Goal: Information Seeking & Learning: Learn about a topic

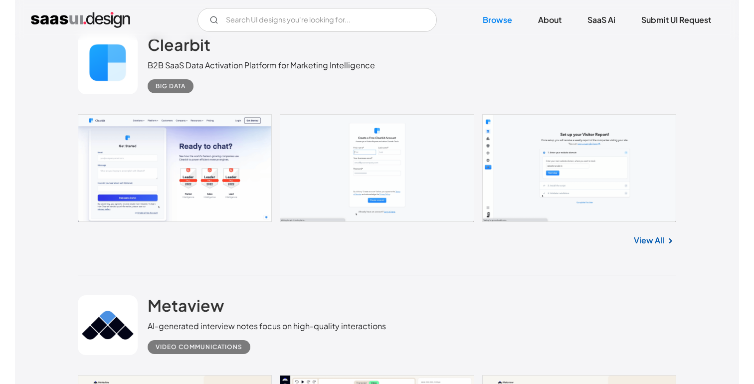
scroll to position [209, 0]
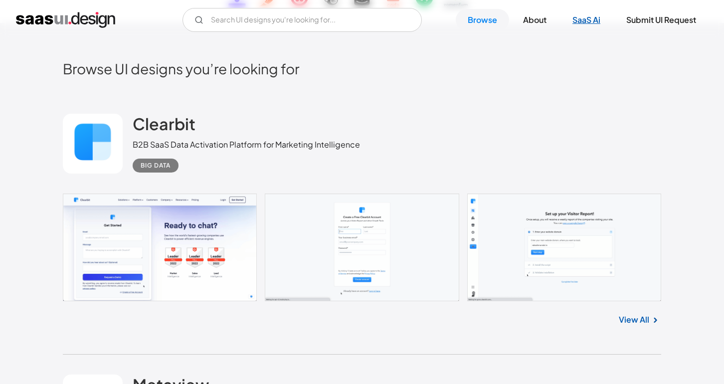
click at [583, 22] on link "SaaS Ai" at bounding box center [587, 20] width 52 height 22
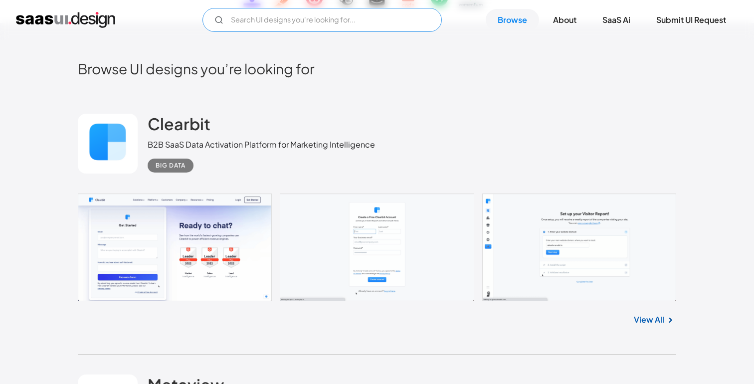
click at [324, 23] on input "Email Form" at bounding box center [322, 20] width 239 height 24
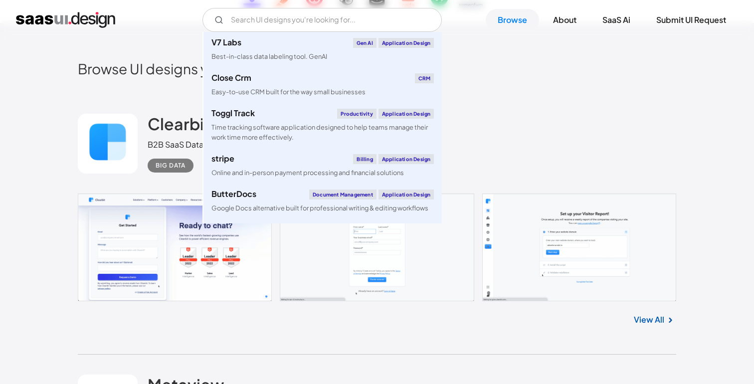
click at [487, 67] on h2 "Browse UI designs you’re looking for" at bounding box center [377, 68] width 599 height 17
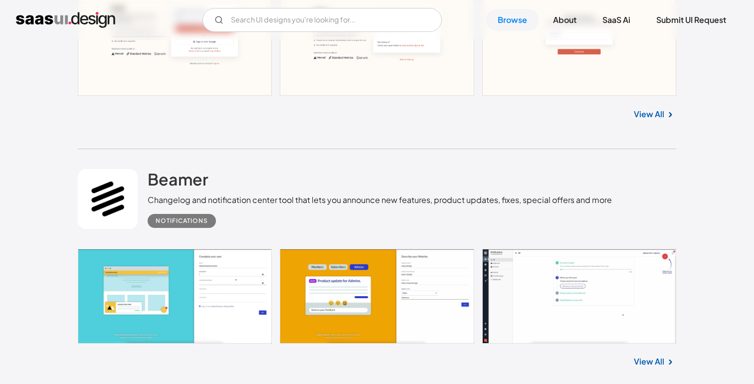
scroll to position [273, 0]
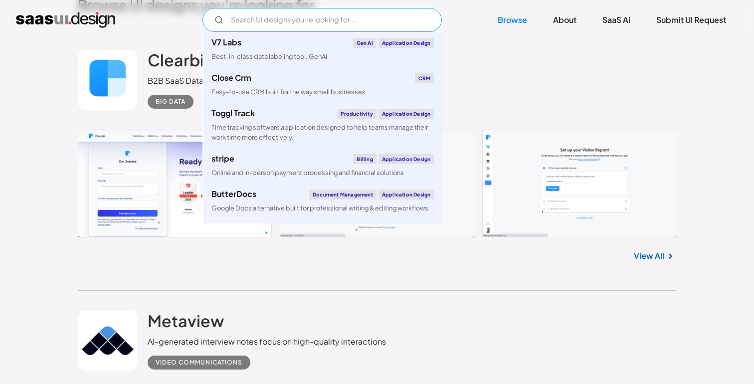
click at [285, 21] on input "Email Form" at bounding box center [322, 20] width 239 height 24
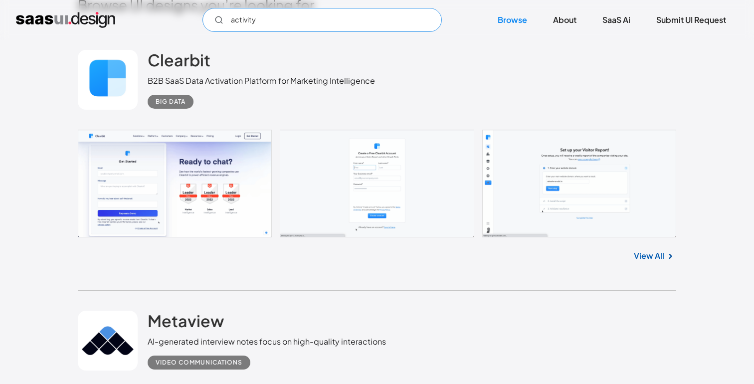
type input "activity"
click at [658, 257] on link "View All" at bounding box center [649, 256] width 30 height 12
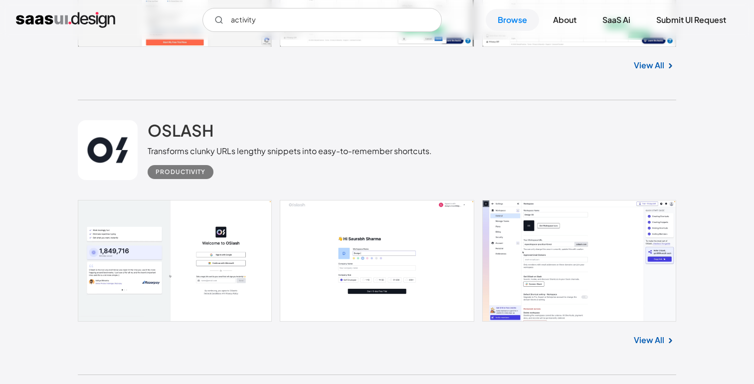
scroll to position [1771, 0]
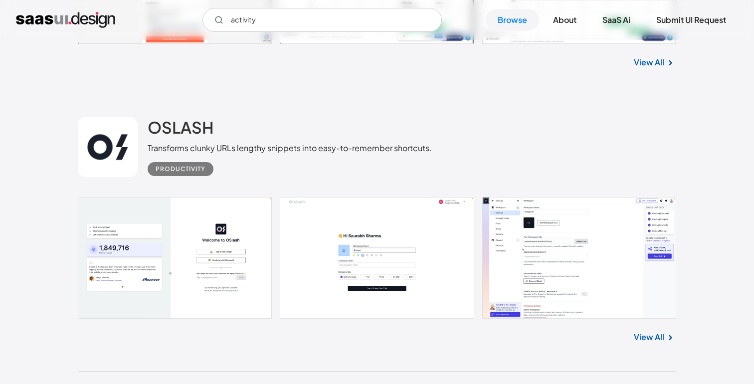
click at [631, 338] on div "View All" at bounding box center [377, 335] width 599 height 33
click at [643, 339] on link "View All" at bounding box center [649, 337] width 30 height 12
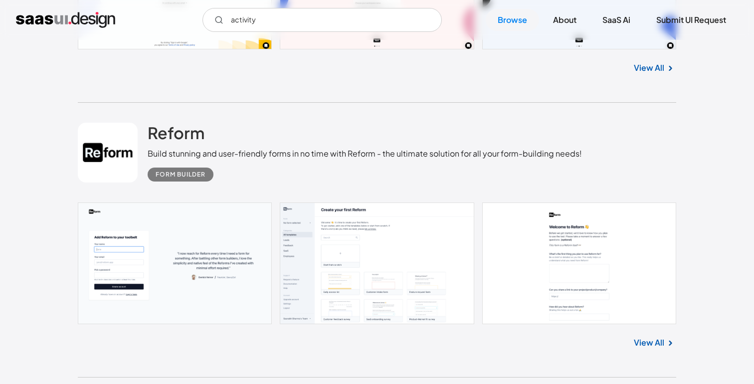
scroll to position [3359, 0]
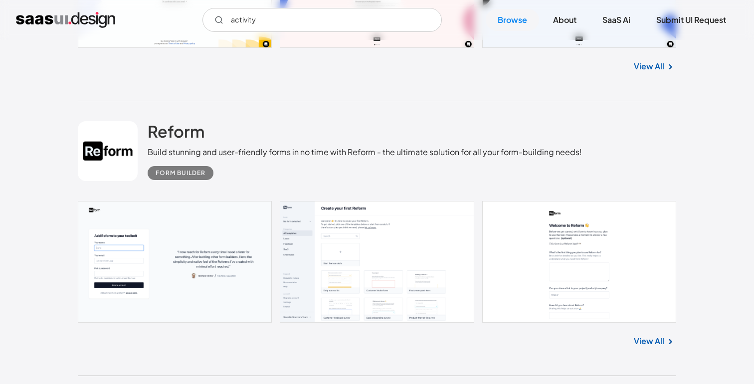
click at [660, 342] on link "View All" at bounding box center [649, 341] width 30 height 12
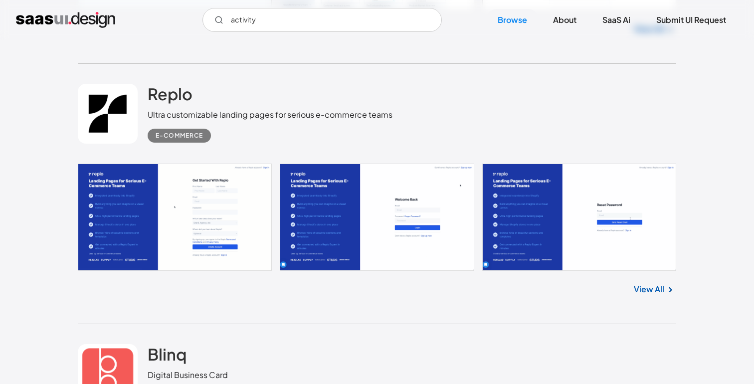
scroll to position [3702, 0]
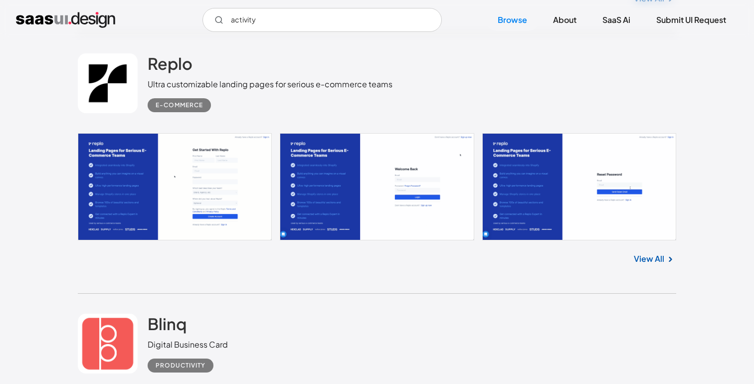
click at [652, 265] on link "View All" at bounding box center [649, 259] width 30 height 12
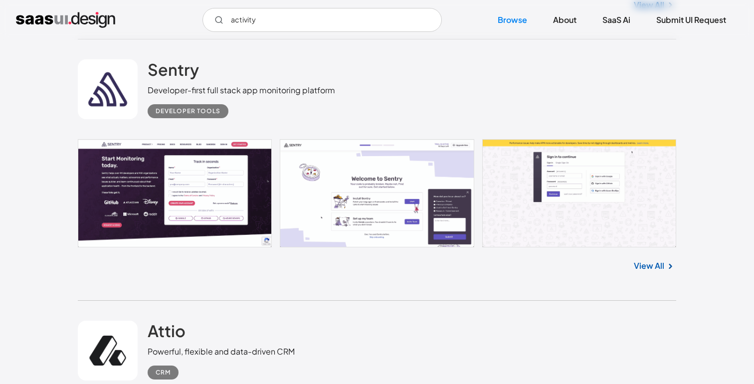
scroll to position [6314, 0]
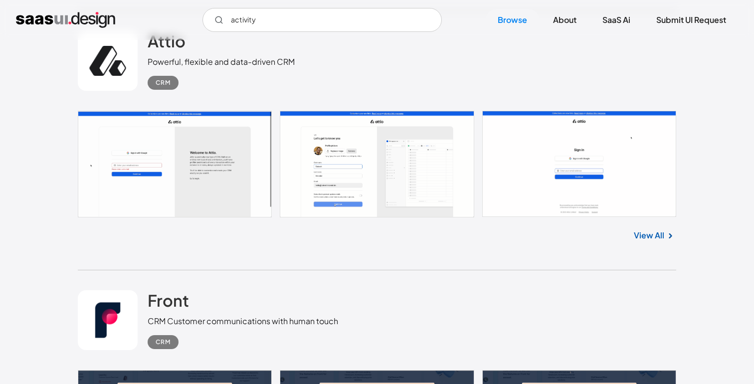
click at [653, 241] on link "View All" at bounding box center [649, 235] width 30 height 12
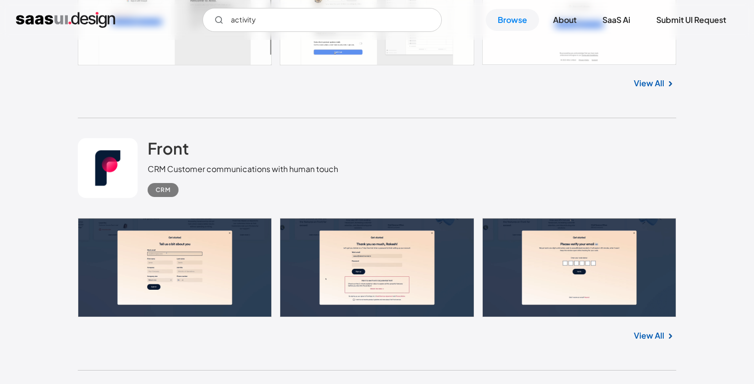
scroll to position [6469, 0]
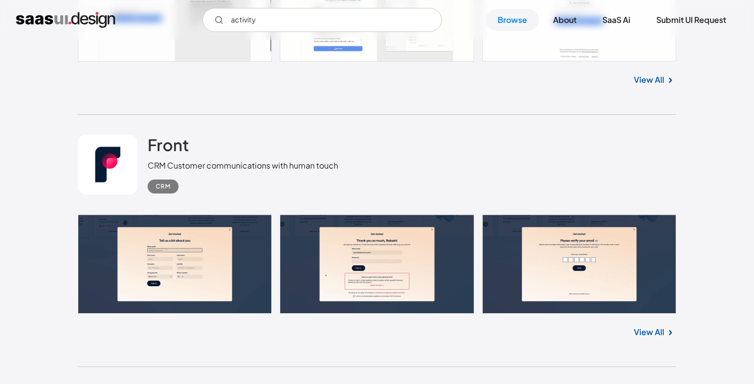
click at [667, 336] on img at bounding box center [670, 333] width 12 height 12
click at [659, 337] on link "View All" at bounding box center [649, 332] width 30 height 12
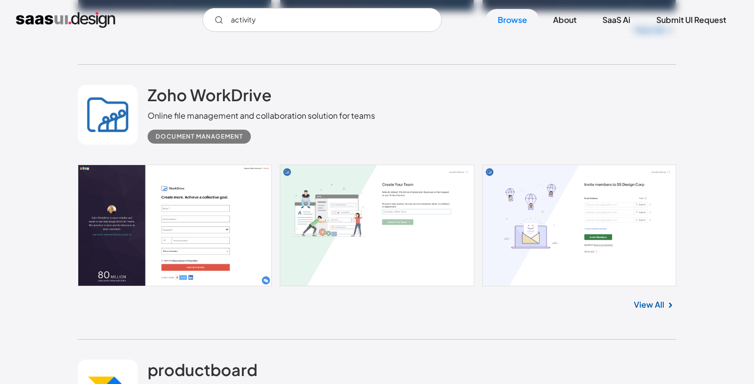
scroll to position [6906, 0]
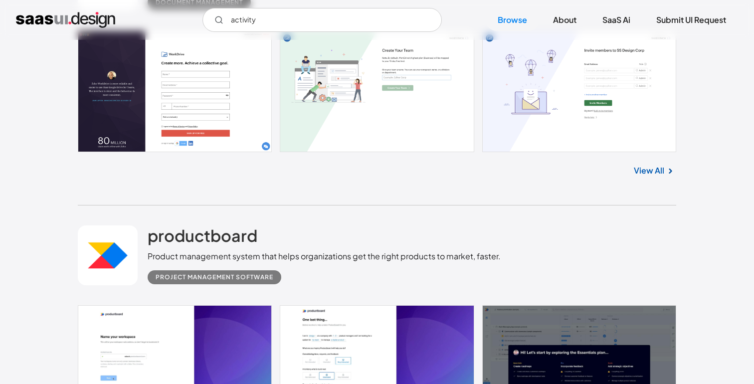
click at [653, 177] on link "View All" at bounding box center [649, 171] width 30 height 12
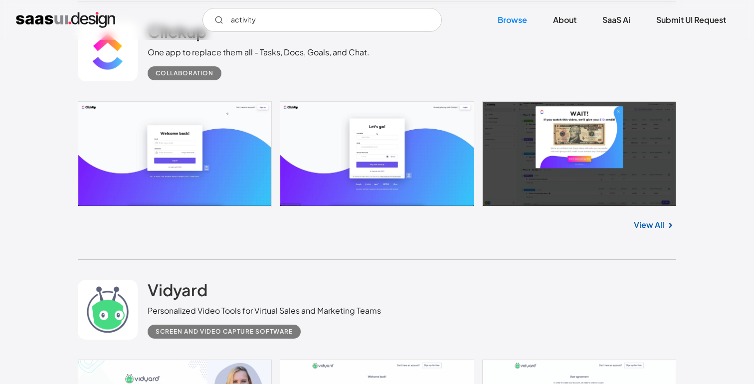
scroll to position [7328, 0]
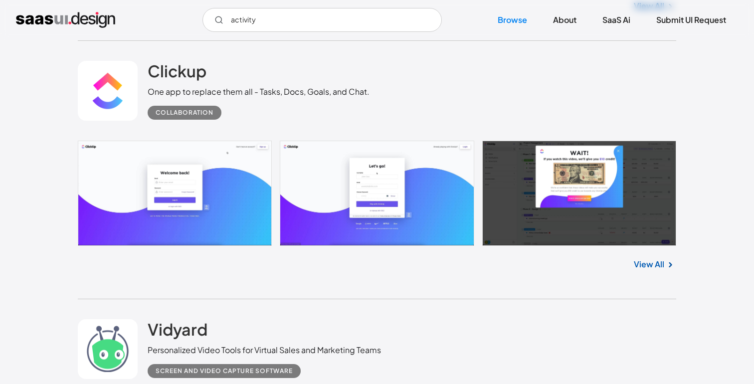
click at [652, 270] on link "View All" at bounding box center [649, 264] width 30 height 12
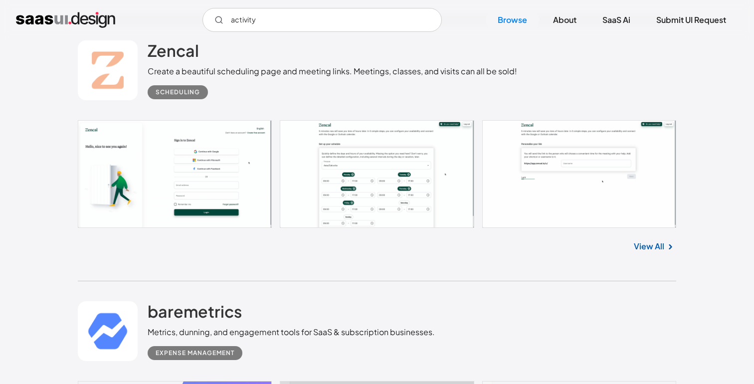
scroll to position [8298, 0]
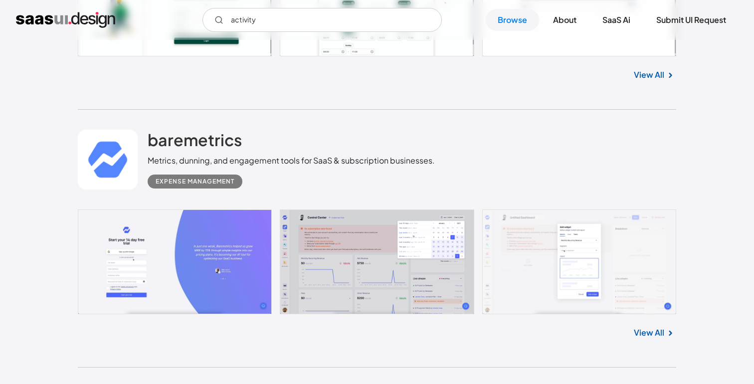
click at [646, 339] on link "View All" at bounding box center [649, 333] width 30 height 12
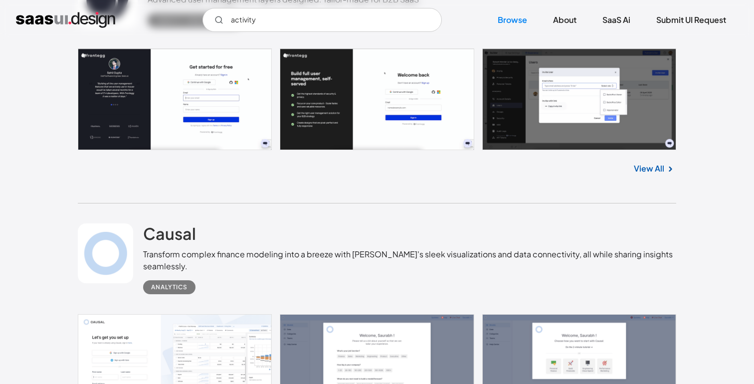
scroll to position [10983, 0]
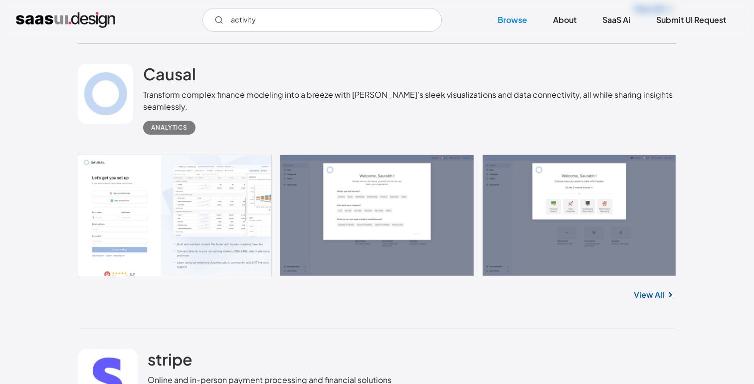
click at [638, 291] on link "View All" at bounding box center [649, 295] width 30 height 12
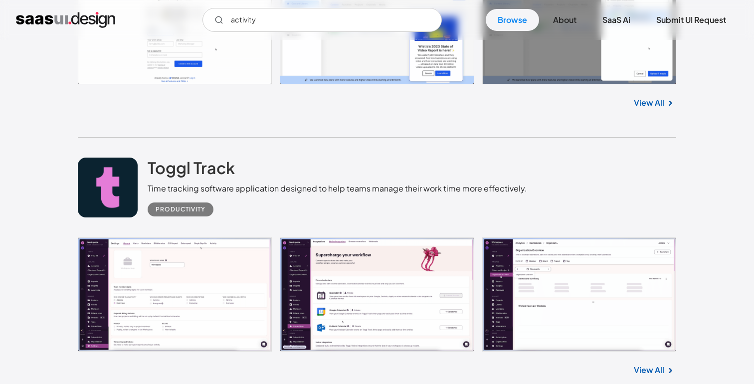
scroll to position [11960, 0]
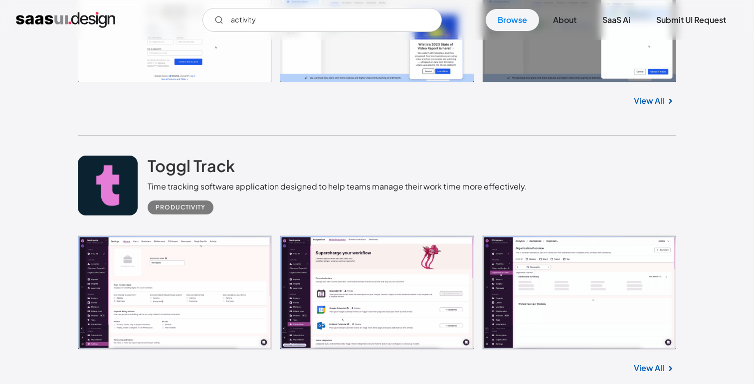
click at [643, 361] on div "View All" at bounding box center [377, 366] width 599 height 33
click at [647, 366] on link "View All" at bounding box center [649, 368] width 30 height 12
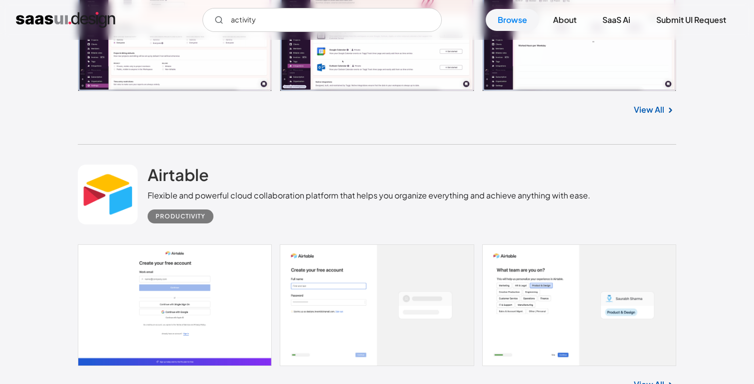
scroll to position [12351, 0]
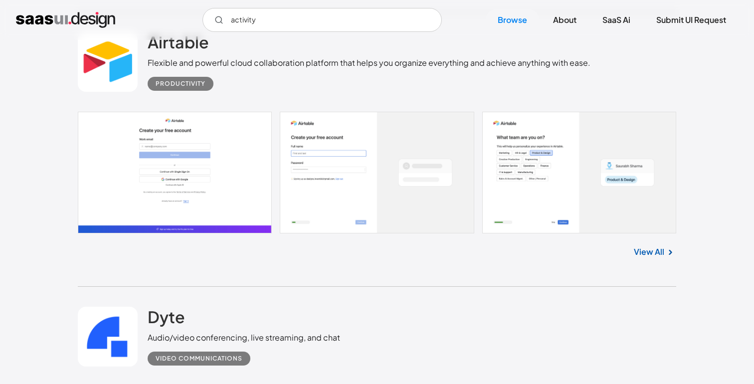
click at [632, 254] on div "View All" at bounding box center [377, 249] width 599 height 33
click at [641, 251] on link "View All" at bounding box center [649, 252] width 30 height 12
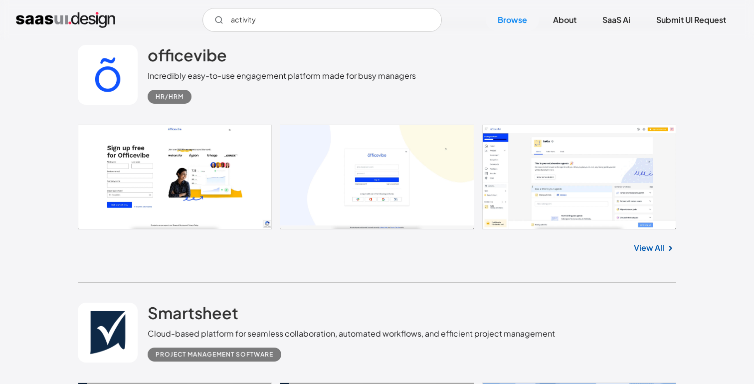
scroll to position [15288, 0]
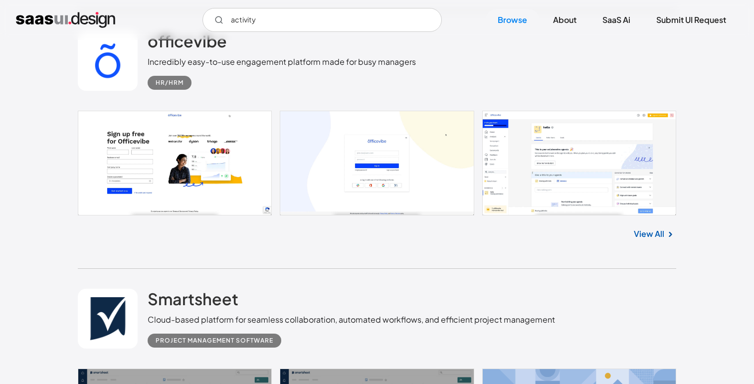
click at [655, 240] on link "View All" at bounding box center [649, 234] width 30 height 12
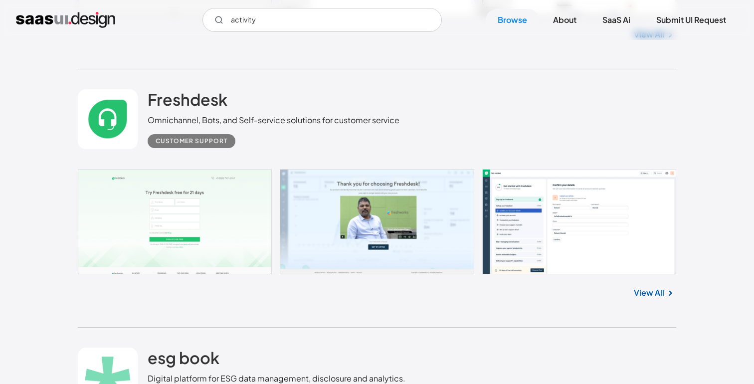
scroll to position [24054, 0]
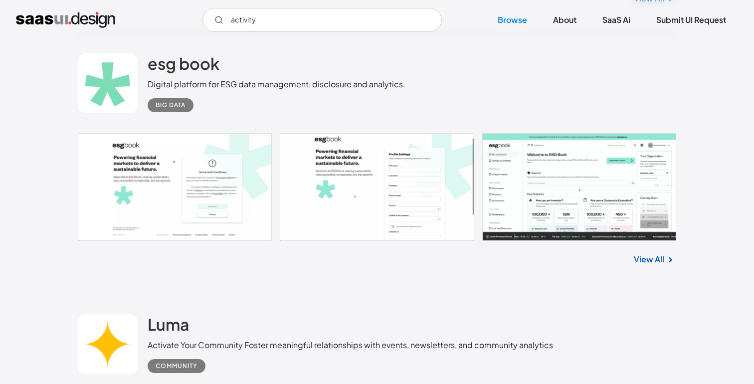
click at [656, 265] on link "View All" at bounding box center [649, 259] width 30 height 12
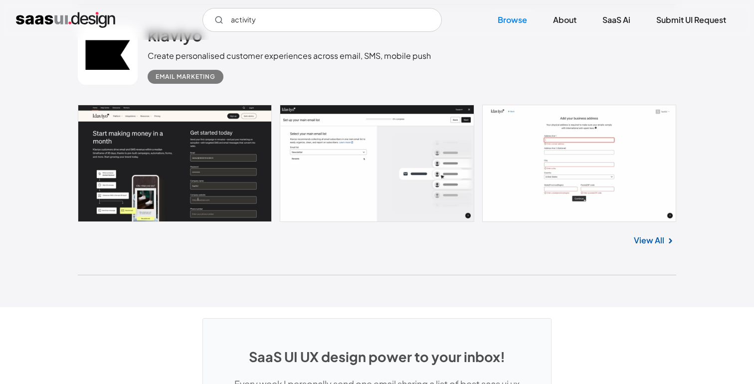
scroll to position [26524, 0]
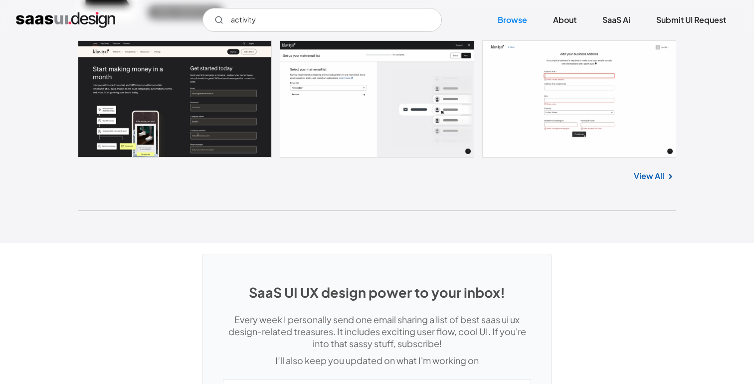
click at [650, 182] on link "View All" at bounding box center [649, 176] width 30 height 12
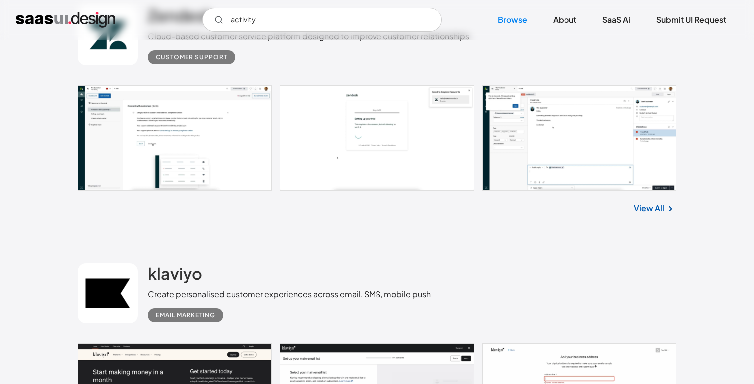
scroll to position [26271, 0]
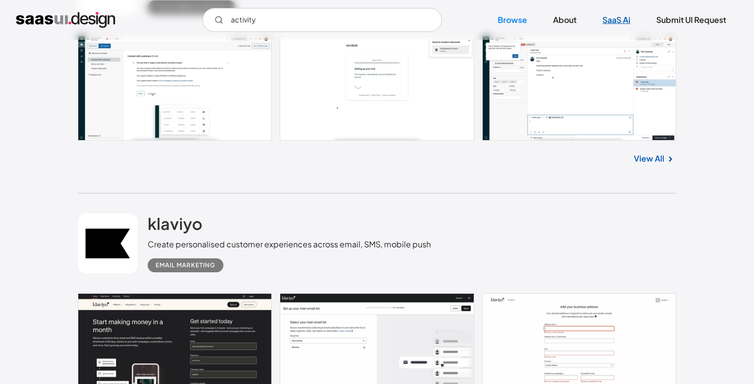
click at [613, 21] on link "SaaS Ai" at bounding box center [617, 20] width 52 height 22
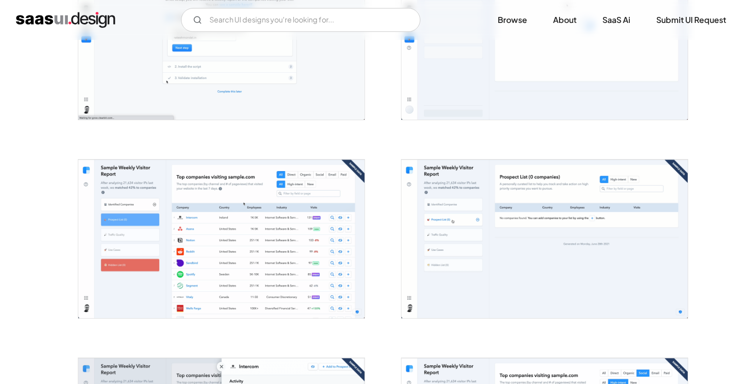
scroll to position [769, 0]
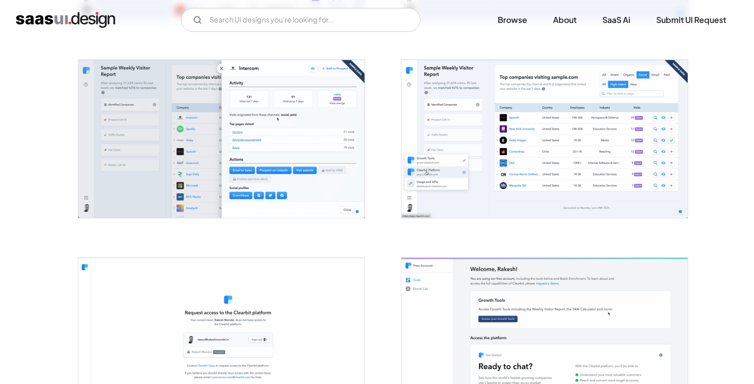
click at [299, 168] on img "open lightbox" at bounding box center [221, 139] width 286 height 158
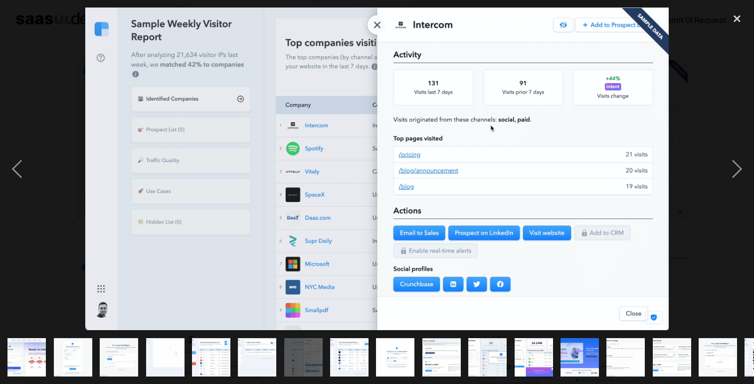
click at [65, 45] on div at bounding box center [377, 168] width 754 height 323
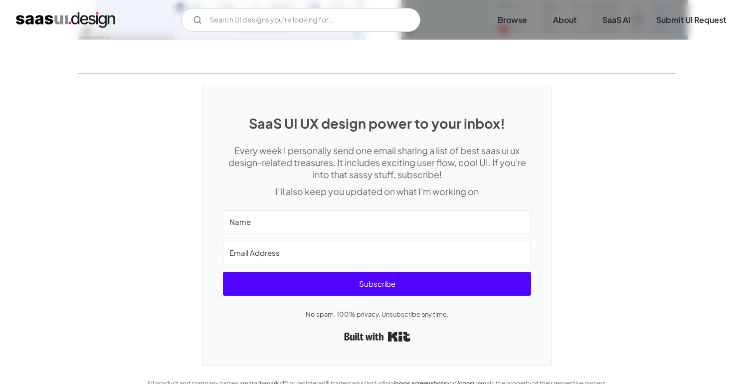
scroll to position [1953, 0]
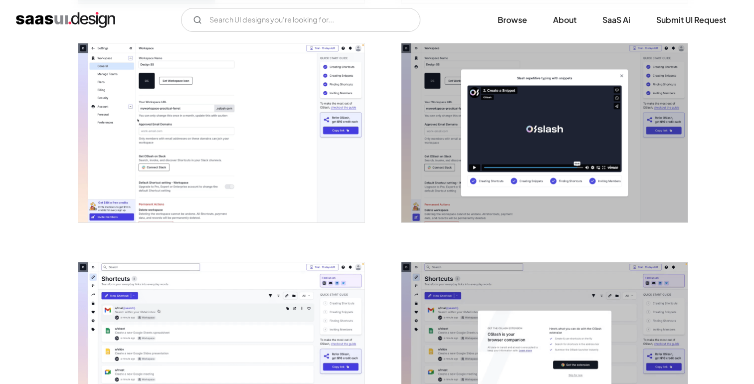
scroll to position [612, 0]
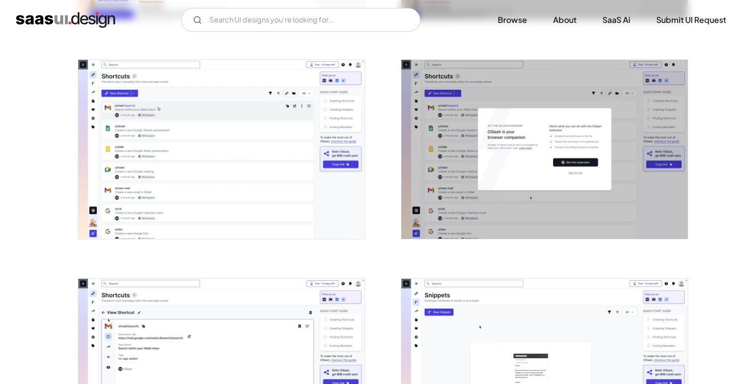
click at [311, 188] on img "open lightbox" at bounding box center [221, 149] width 286 height 179
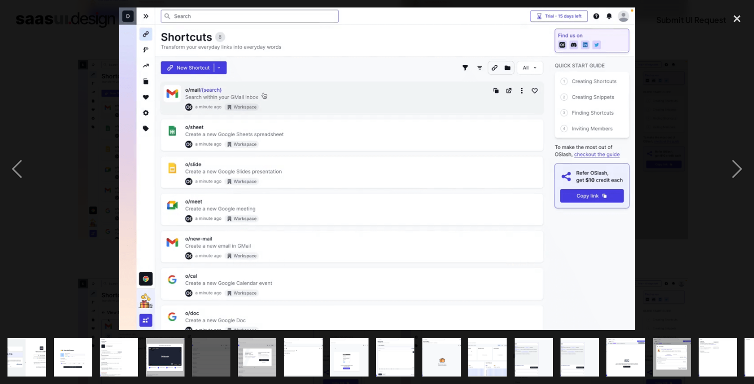
click at [81, 168] on div at bounding box center [377, 168] width 754 height 323
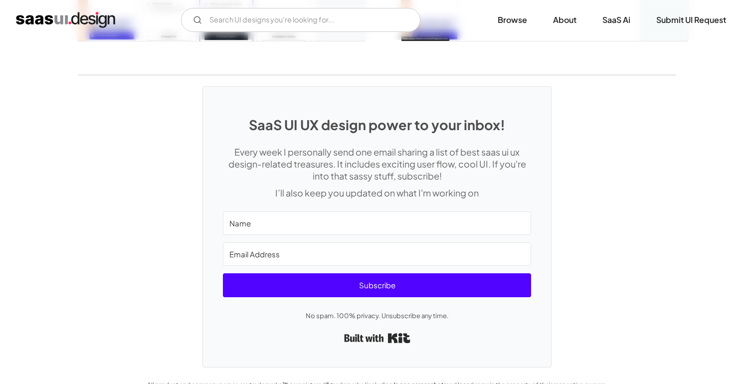
scroll to position [2358, 0]
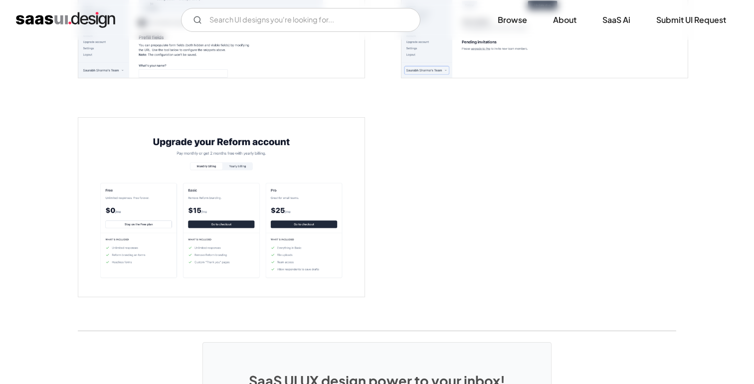
scroll to position [2132, 0]
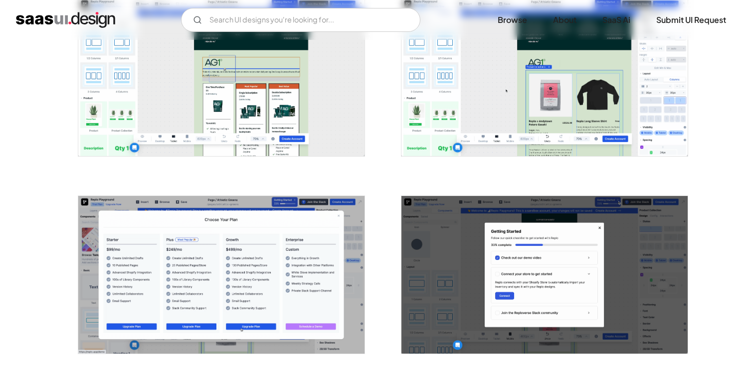
scroll to position [1526, 0]
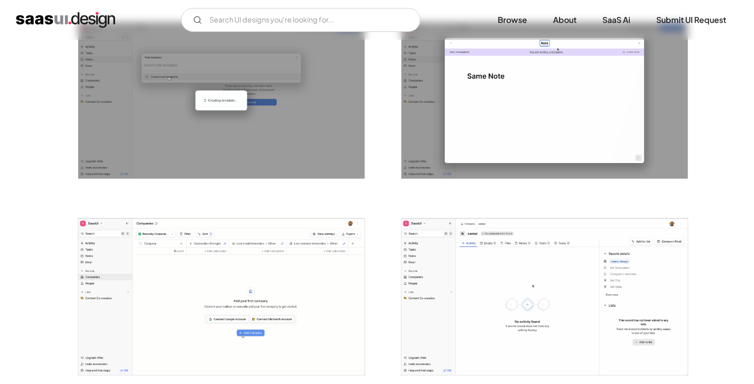
scroll to position [1693, 0]
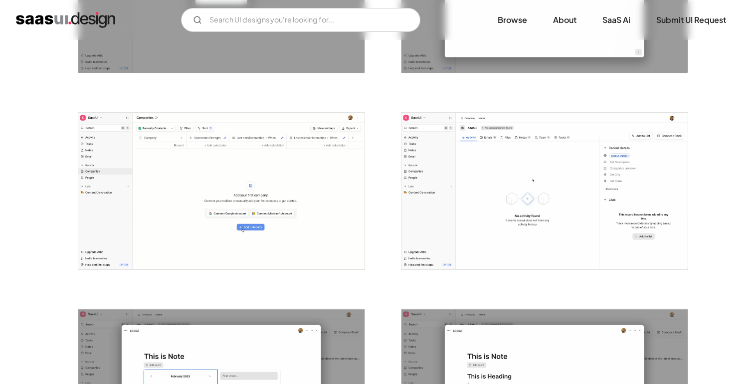
click at [341, 199] on img "open lightbox" at bounding box center [221, 191] width 286 height 157
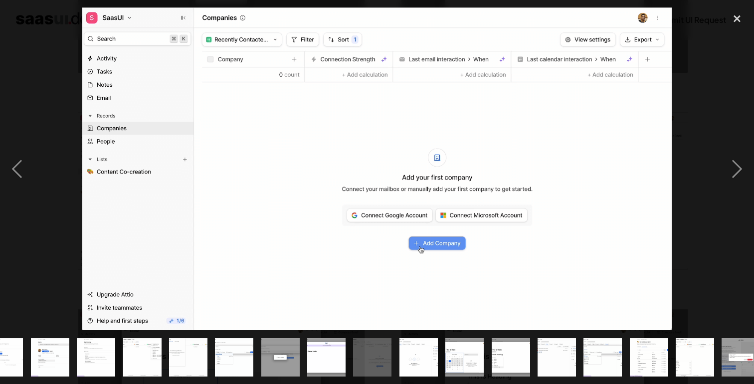
scroll to position [0, 406]
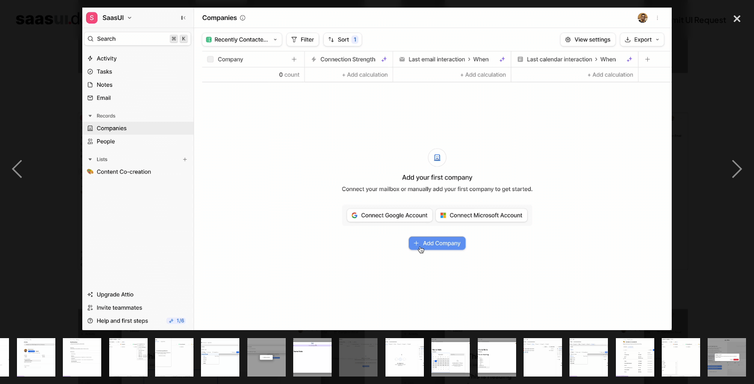
click at [714, 236] on div at bounding box center [377, 168] width 754 height 323
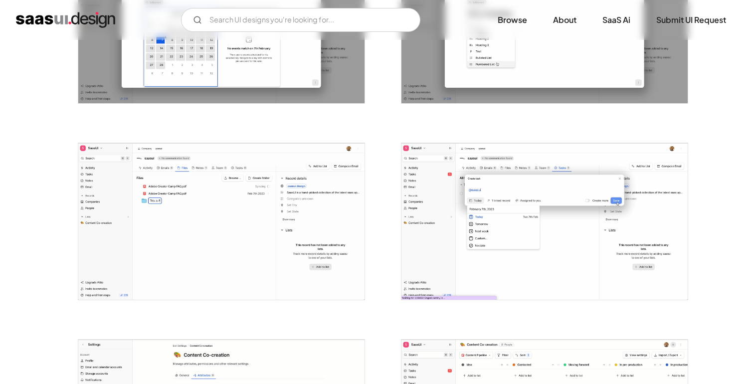
scroll to position [2175, 0]
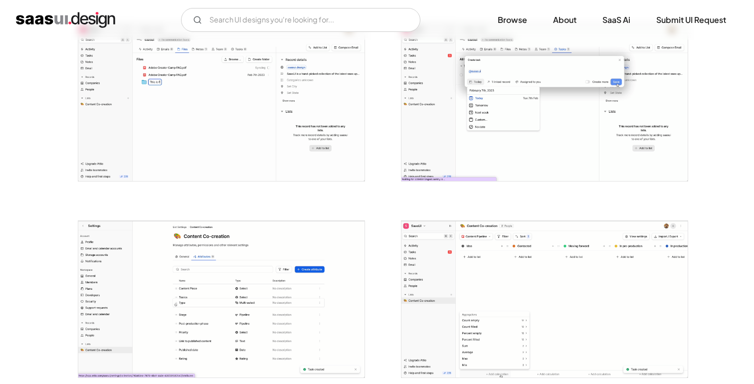
click at [294, 152] on img "open lightbox" at bounding box center [221, 102] width 286 height 157
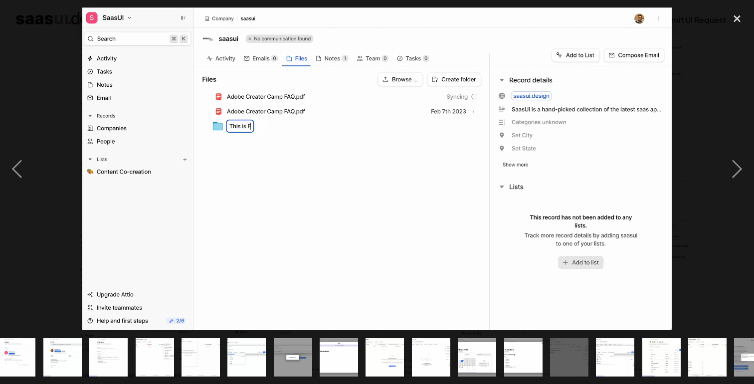
scroll to position [0, 406]
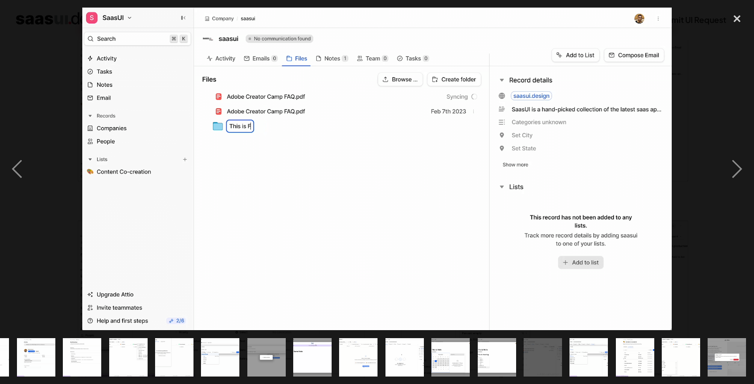
click at [682, 273] on div at bounding box center [377, 168] width 754 height 323
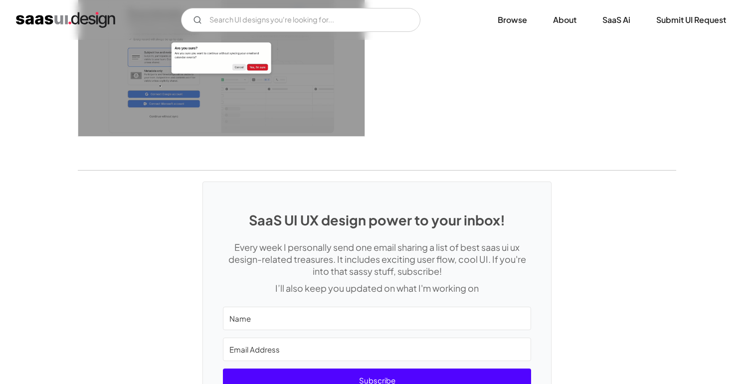
scroll to position [2692, 0]
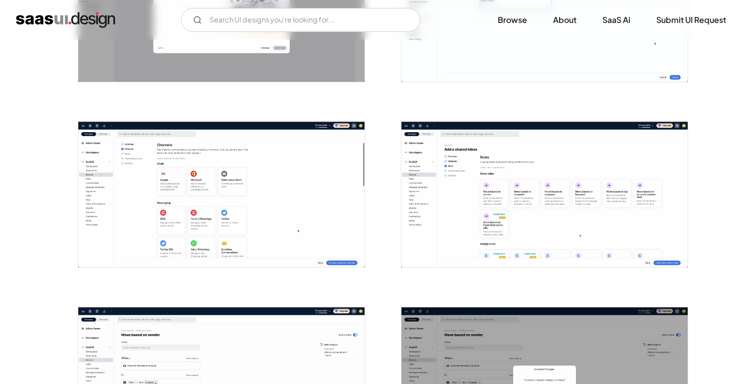
scroll to position [965, 0]
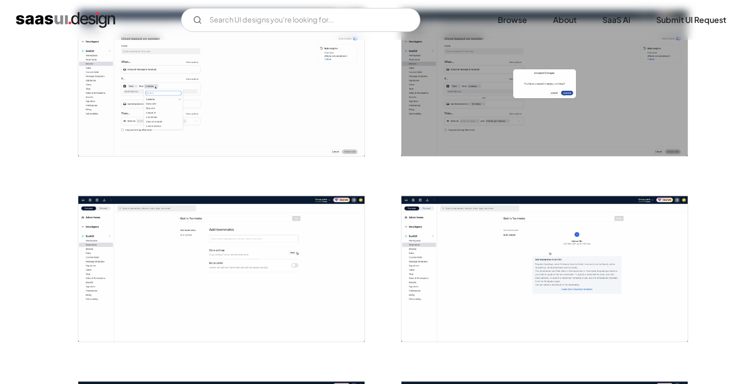
click at [225, 109] on img "open lightbox" at bounding box center [221, 84] width 286 height 146
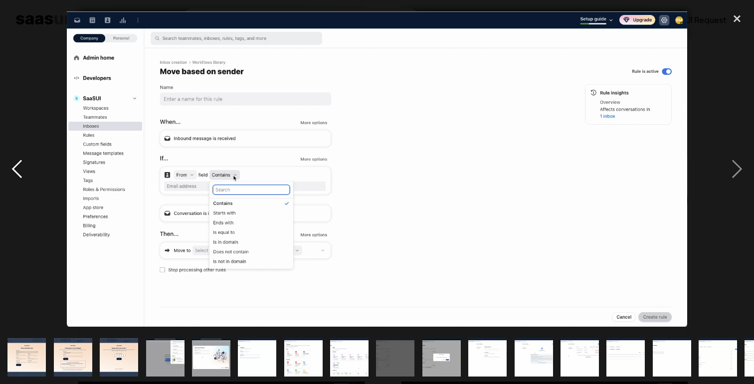
click at [7, 109] on div "previous image" at bounding box center [17, 168] width 34 height 323
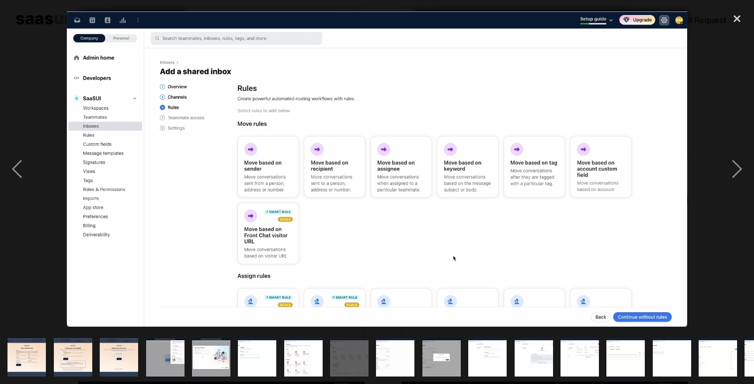
click at [45, 118] on div at bounding box center [377, 168] width 754 height 323
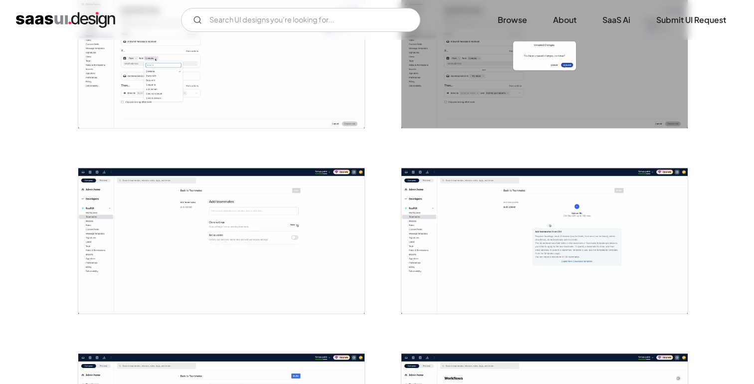
scroll to position [1210, 0]
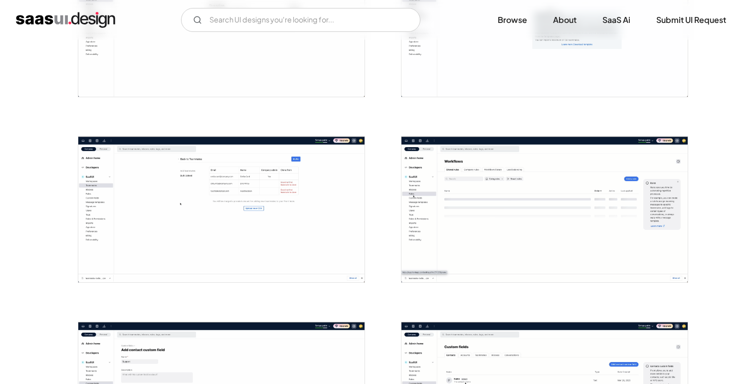
click at [460, 212] on img "open lightbox" at bounding box center [545, 210] width 286 height 146
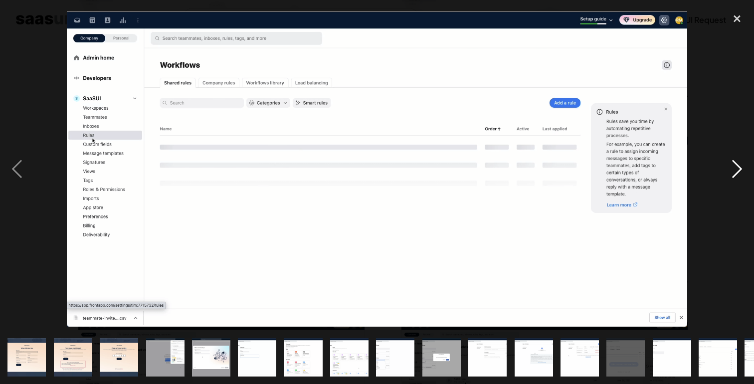
click at [730, 91] on div "next image" at bounding box center [737, 168] width 34 height 323
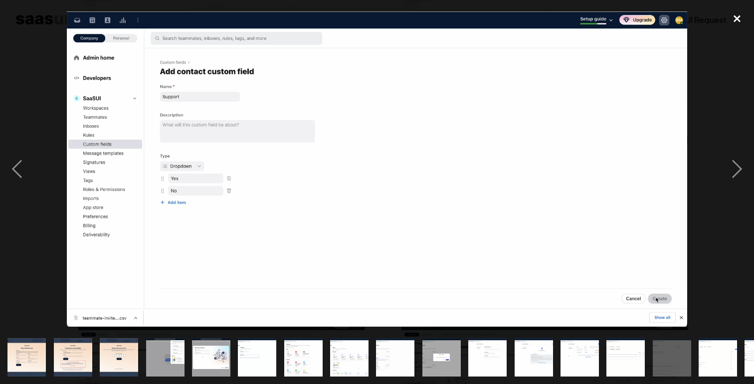
click at [735, 18] on div "close lightbox" at bounding box center [737, 18] width 34 height 22
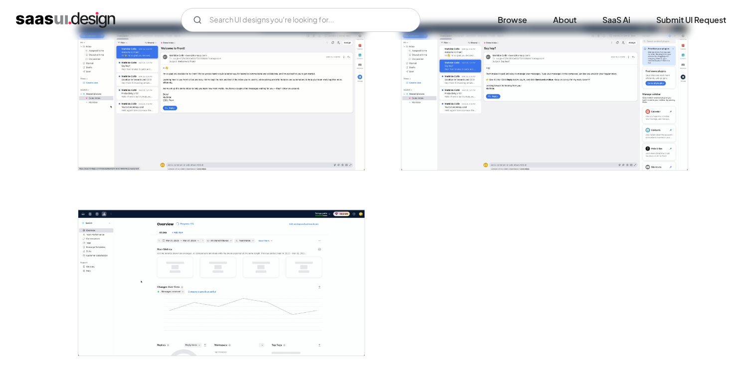
scroll to position [2267, 0]
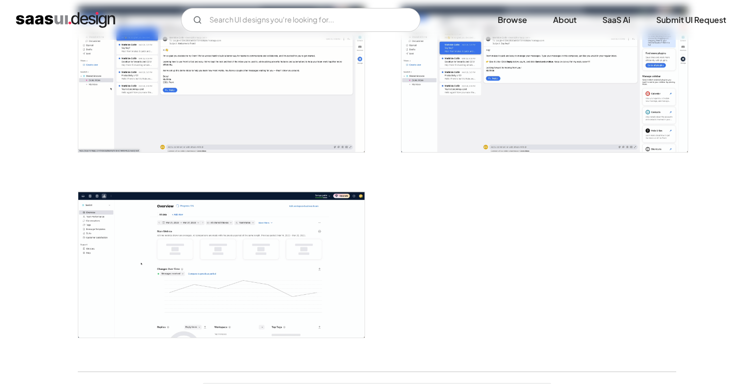
click at [239, 250] on img "open lightbox" at bounding box center [221, 265] width 286 height 146
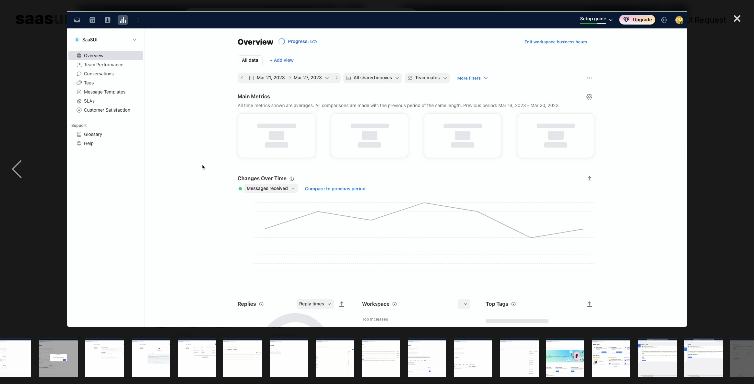
scroll to position [0, 406]
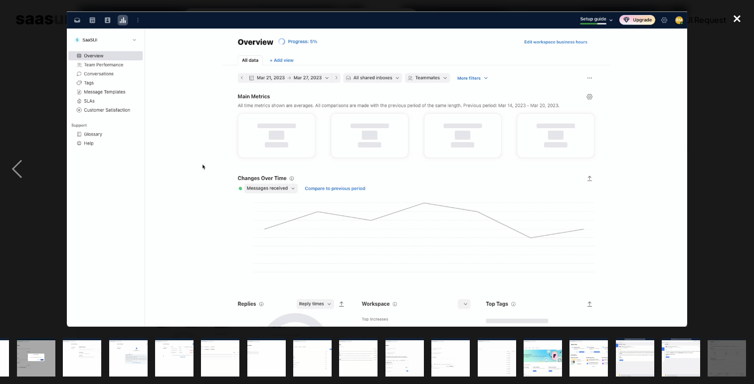
click at [727, 18] on div "close lightbox" at bounding box center [737, 18] width 34 height 22
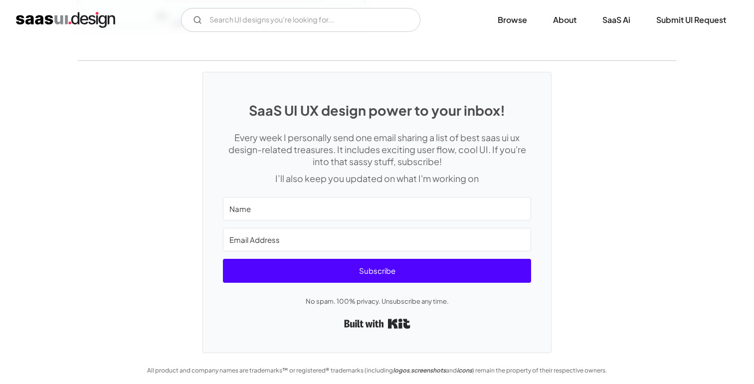
scroll to position [2579, 0]
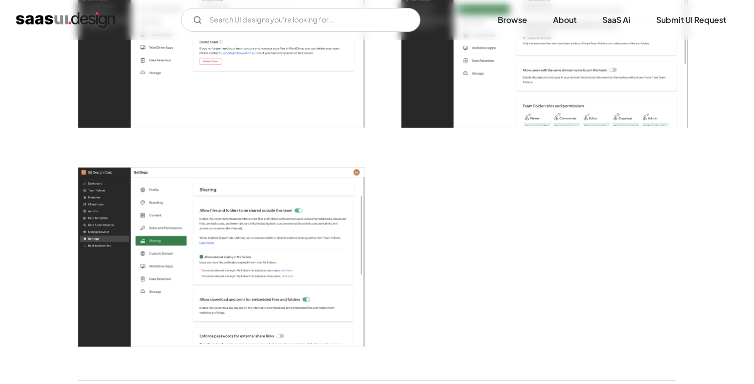
scroll to position [2837, 0]
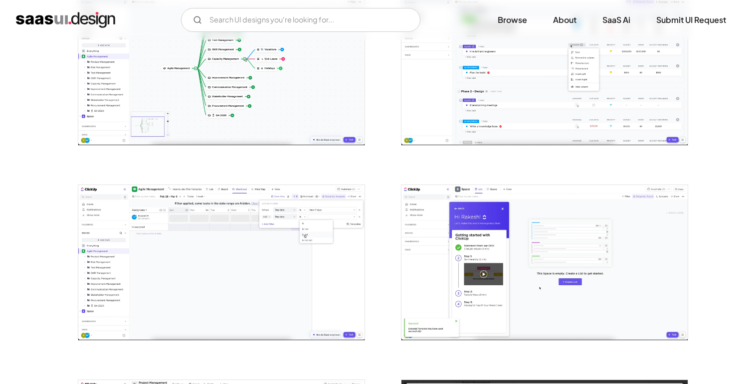
scroll to position [939, 0]
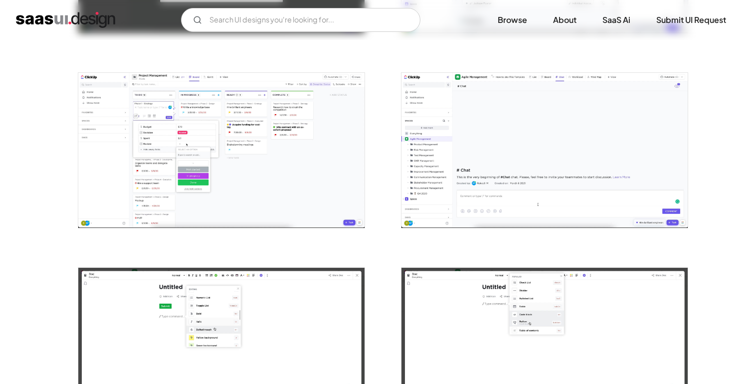
click at [309, 141] on img "open lightbox" at bounding box center [221, 150] width 286 height 155
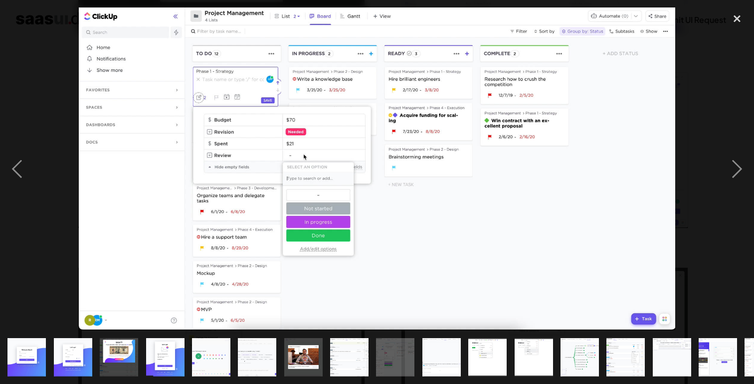
click at [707, 54] on div at bounding box center [377, 168] width 754 height 323
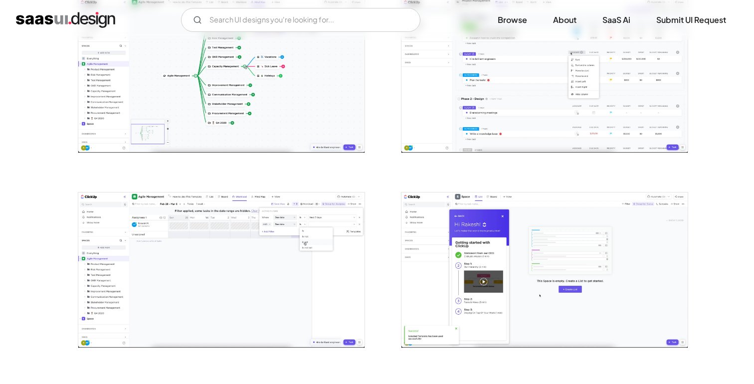
scroll to position [1417, 0]
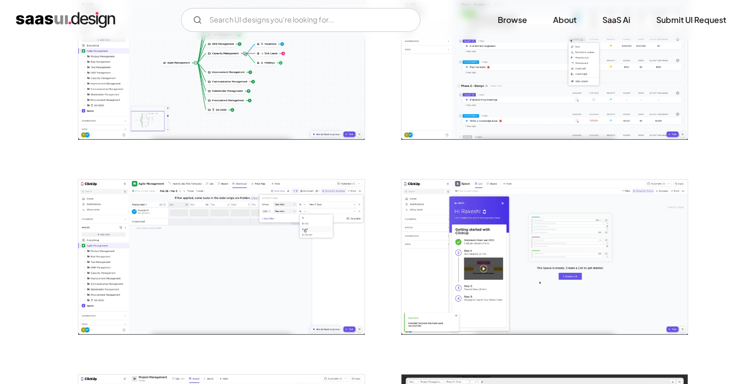
click at [301, 228] on img "open lightbox" at bounding box center [221, 257] width 286 height 155
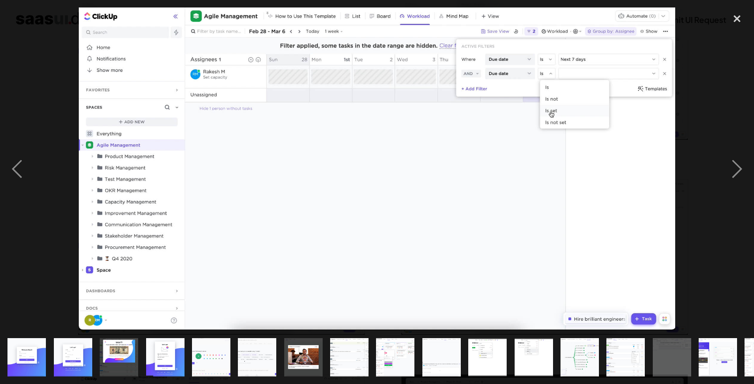
click at [698, 61] on div at bounding box center [377, 168] width 754 height 323
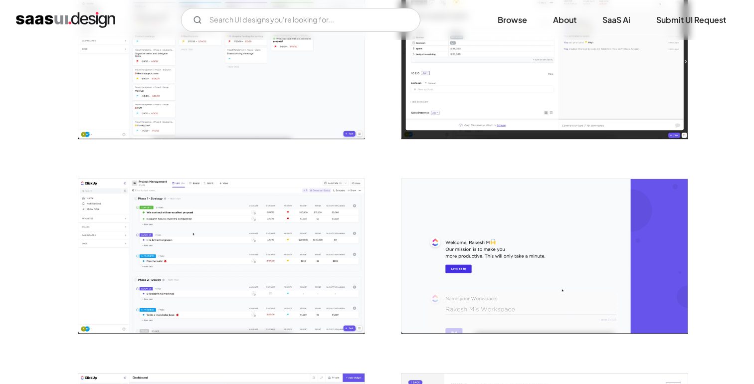
scroll to position [1680, 0]
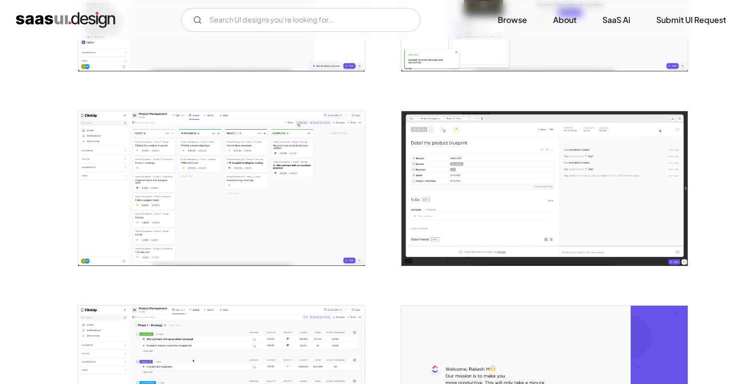
click at [618, 169] on img "open lightbox" at bounding box center [545, 188] width 286 height 155
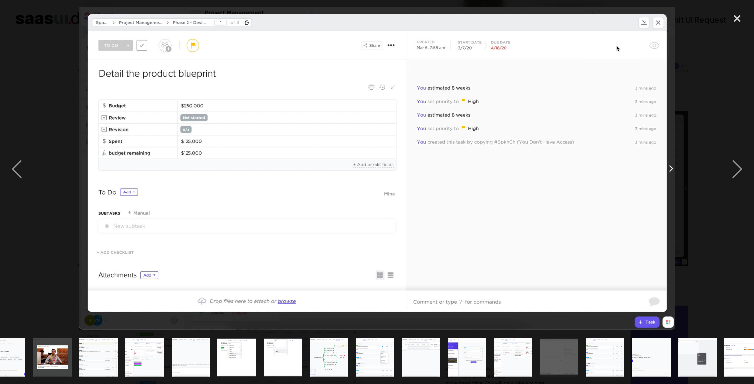
scroll to position [0, 267]
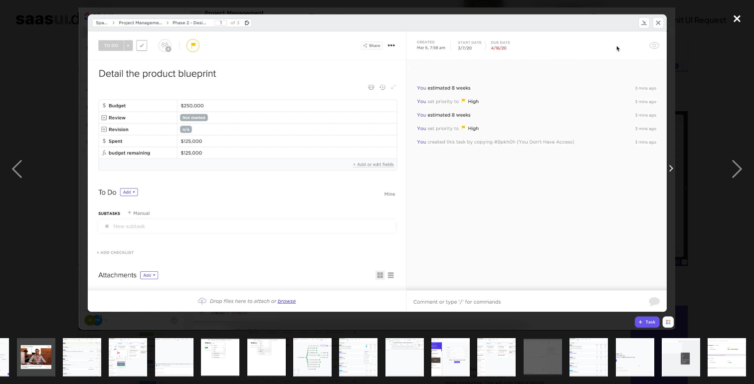
click at [742, 19] on div "close lightbox" at bounding box center [737, 18] width 34 height 22
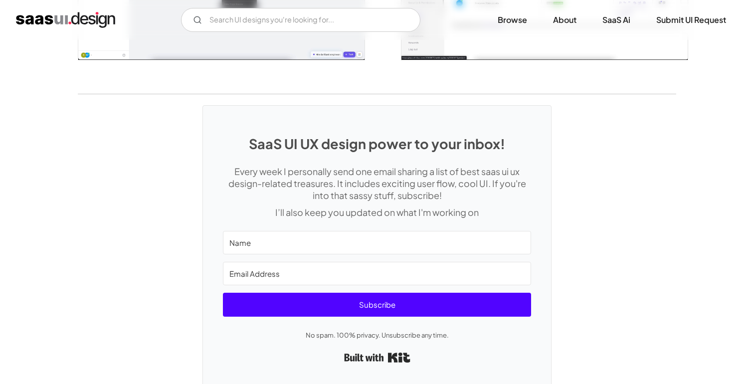
scroll to position [2310, 0]
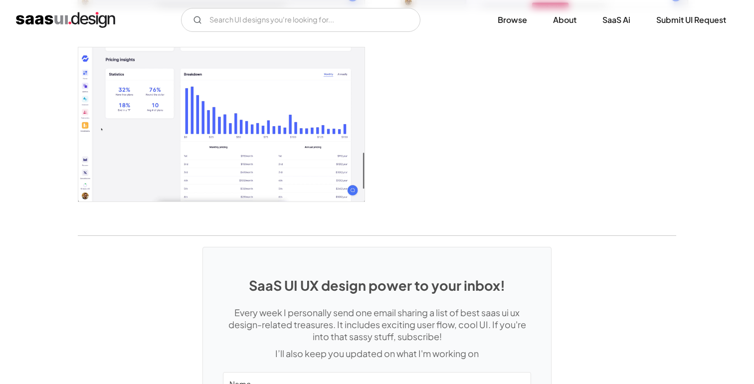
scroll to position [1971, 0]
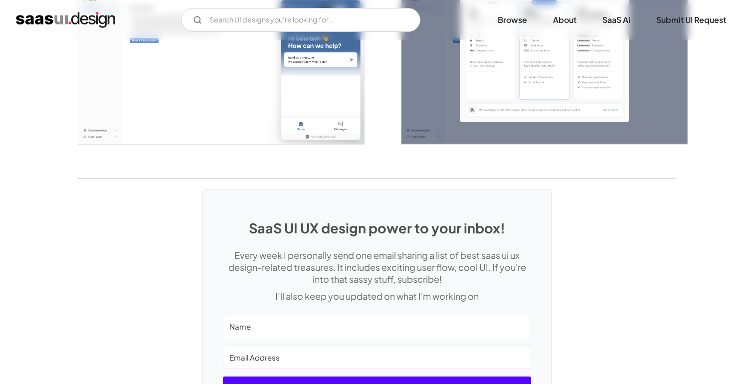
scroll to position [2370, 0]
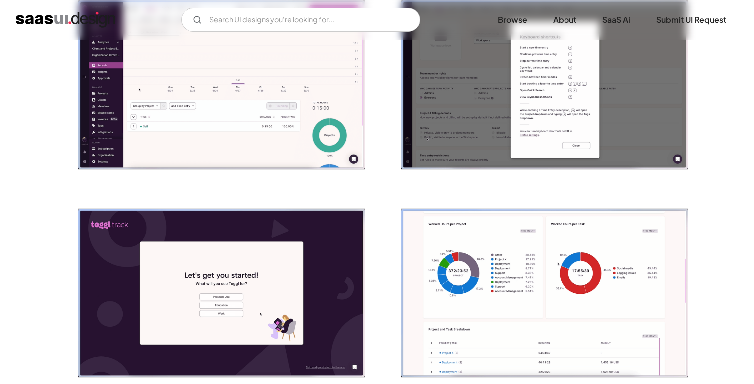
scroll to position [1689, 0]
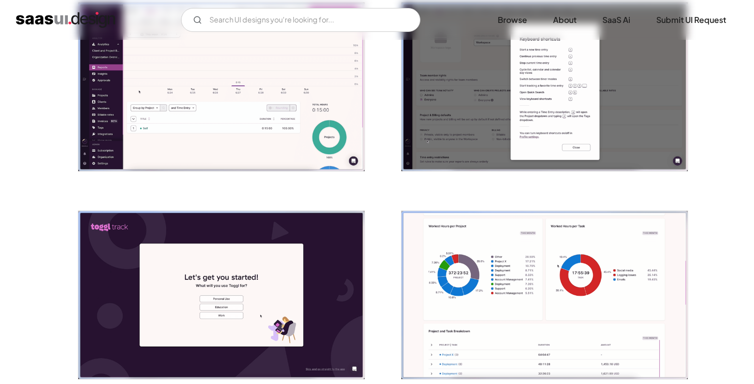
click at [287, 118] on img "open lightbox" at bounding box center [221, 86] width 286 height 169
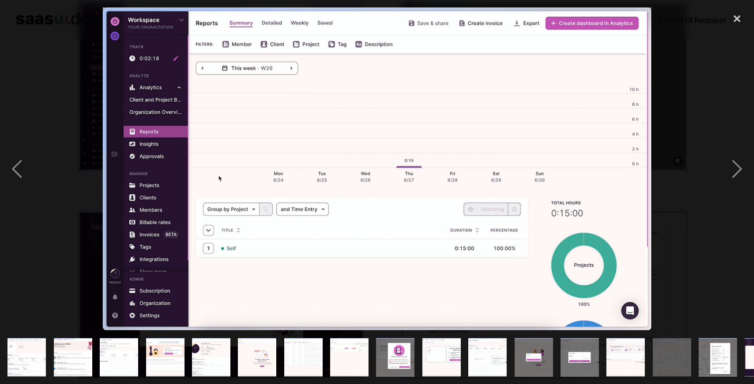
click at [701, 87] on div at bounding box center [377, 168] width 754 height 323
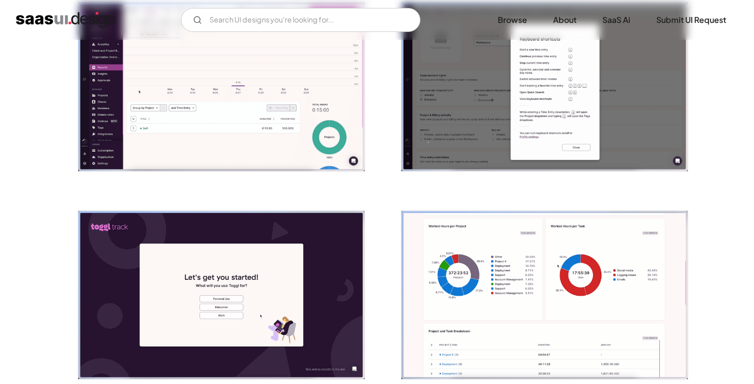
click at [248, 81] on img "open lightbox" at bounding box center [221, 86] width 286 height 169
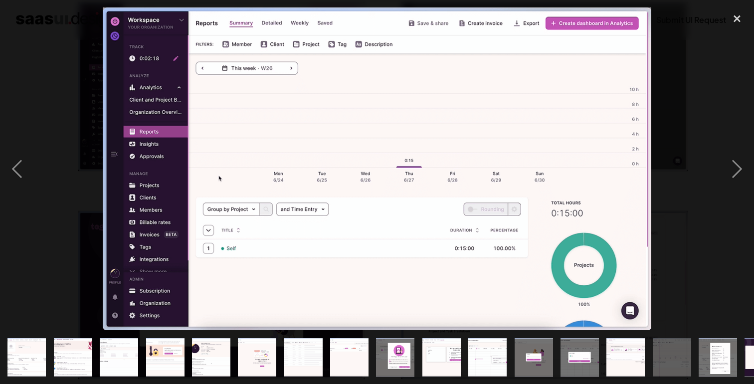
click at [694, 292] on div at bounding box center [377, 168] width 754 height 323
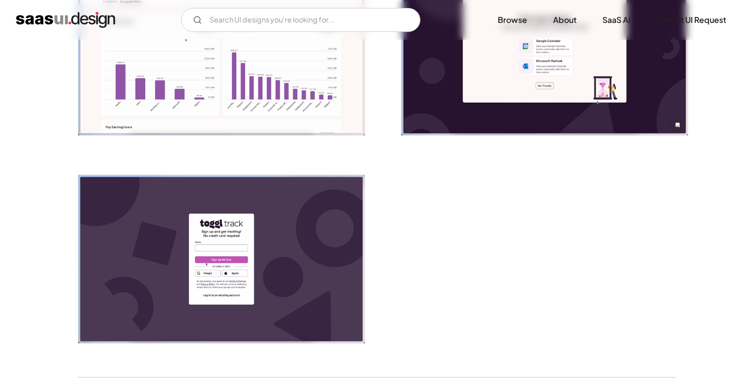
scroll to position [2158, 0]
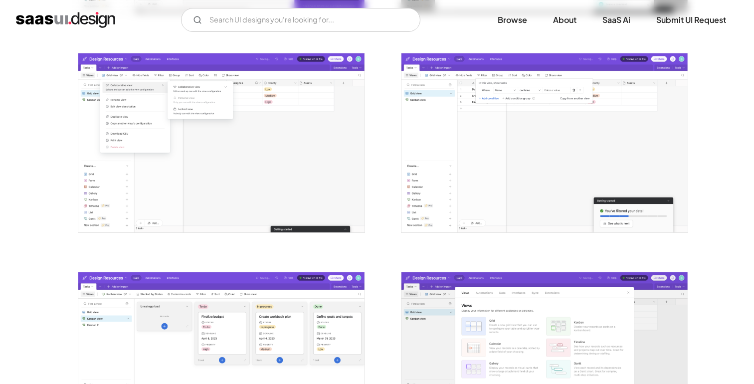
scroll to position [1273, 0]
click at [224, 189] on img "open lightbox" at bounding box center [221, 143] width 286 height 179
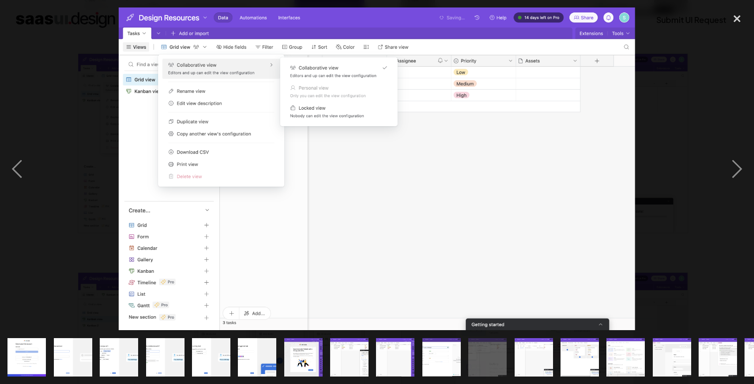
click at [679, 79] on div at bounding box center [377, 168] width 754 height 323
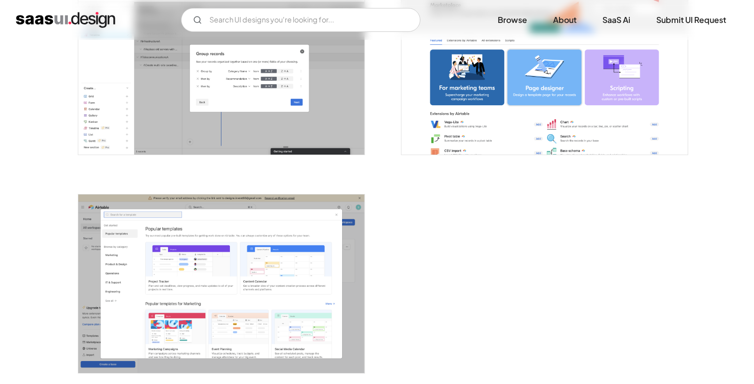
scroll to position [2851, 0]
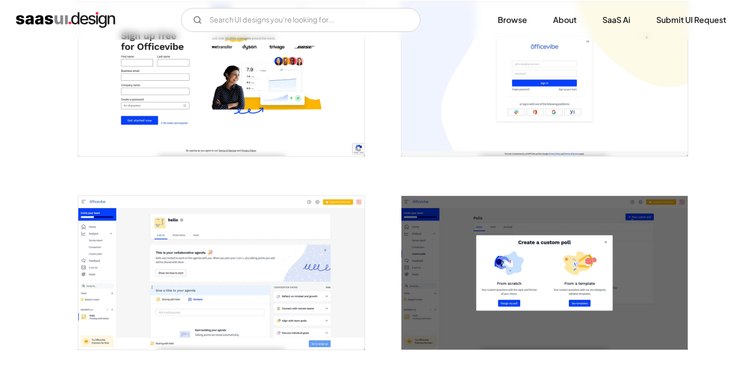
scroll to position [485, 0]
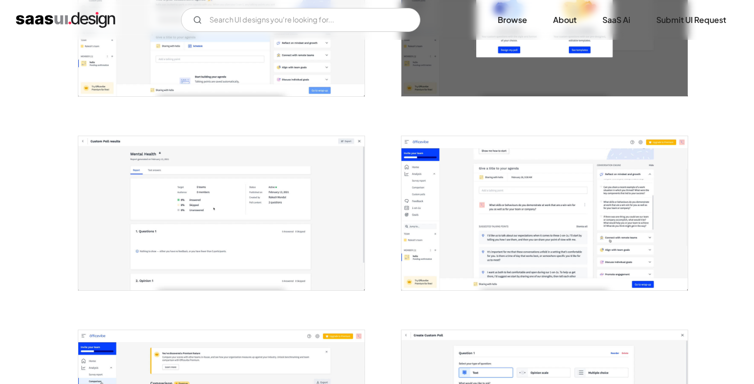
click at [514, 201] on img "open lightbox" at bounding box center [545, 213] width 286 height 154
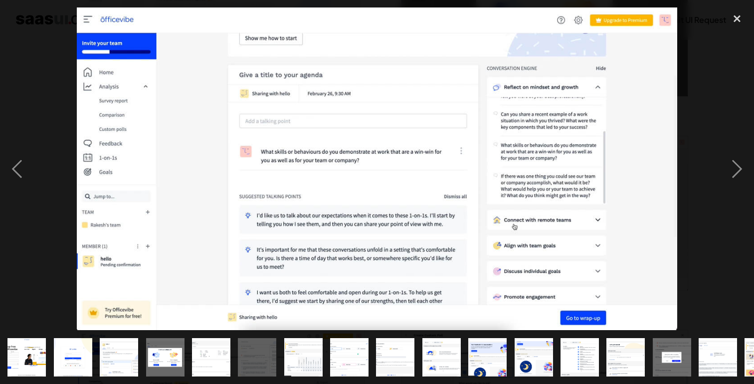
click at [709, 75] on div at bounding box center [377, 168] width 754 height 323
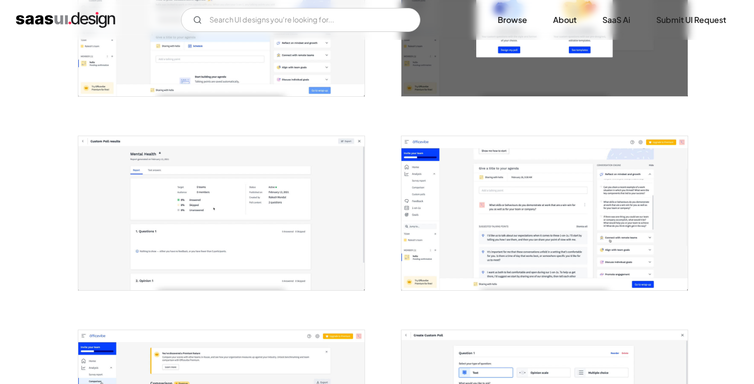
click at [312, 198] on img "open lightbox" at bounding box center [221, 213] width 286 height 154
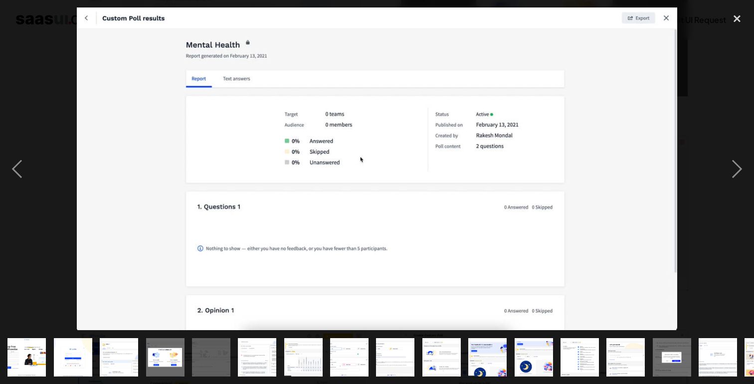
click at [67, 138] on div at bounding box center [377, 168] width 754 height 323
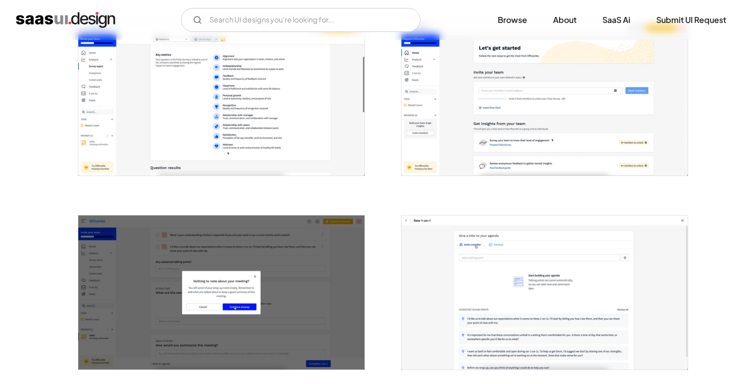
scroll to position [1406, 0]
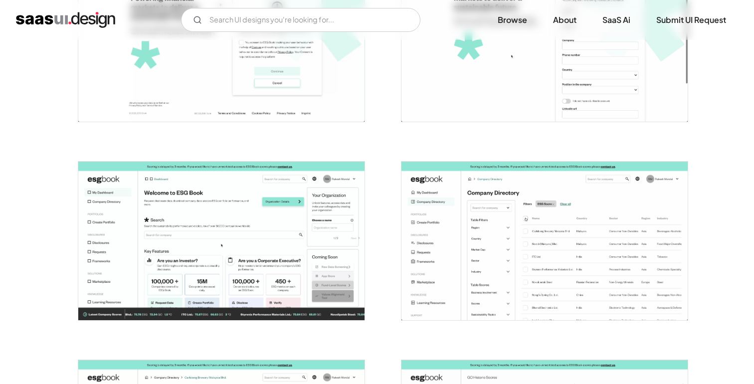
scroll to position [311, 0]
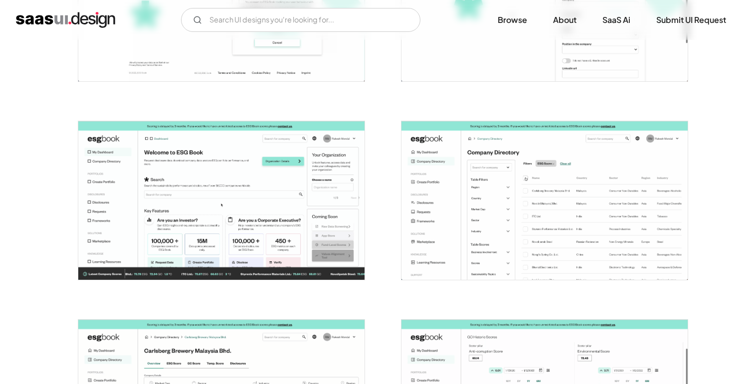
click at [443, 238] on img "open lightbox" at bounding box center [545, 200] width 286 height 159
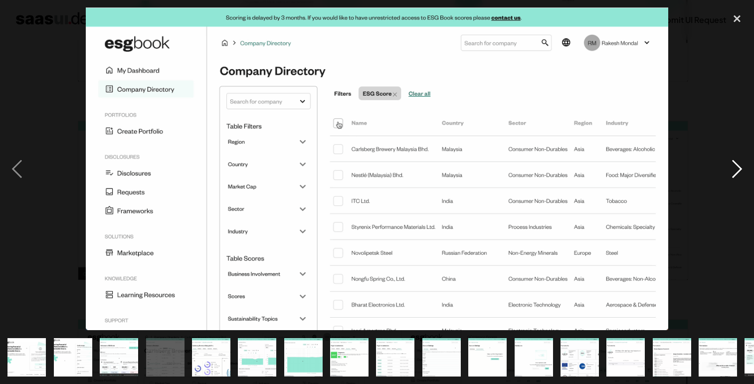
click at [728, 58] on div "next image" at bounding box center [737, 168] width 34 height 323
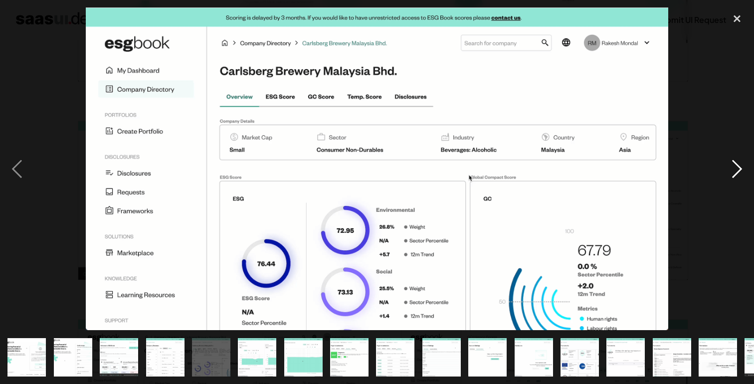
click at [724, 165] on div "next image" at bounding box center [737, 168] width 34 height 323
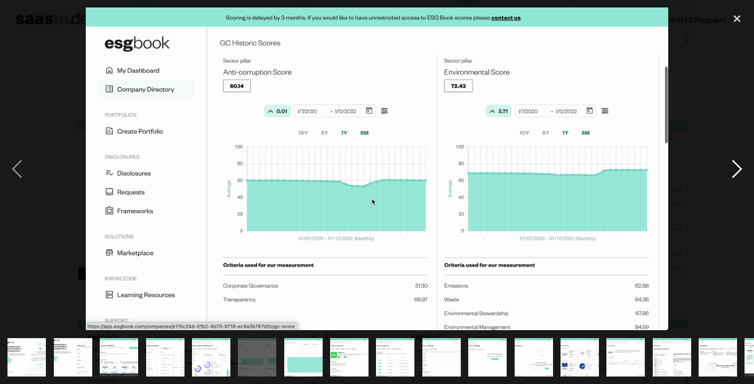
click at [723, 162] on div "next image" at bounding box center [737, 168] width 34 height 323
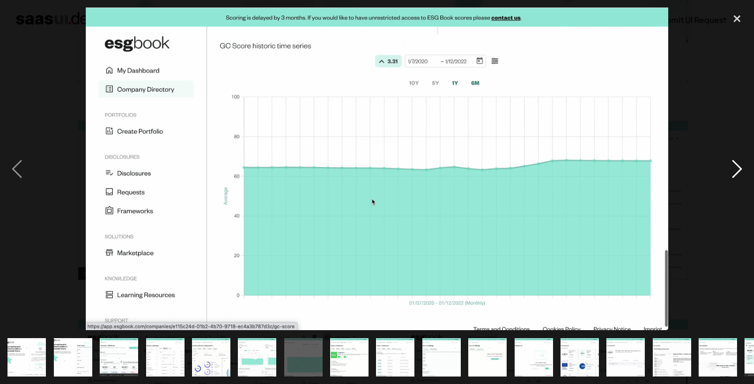
click at [723, 162] on div "next image" at bounding box center [737, 168] width 34 height 323
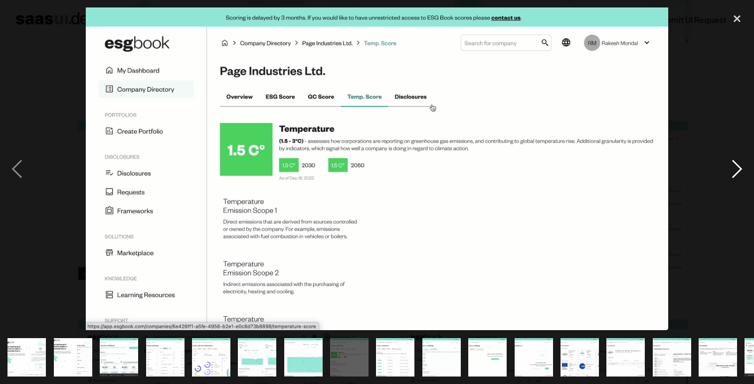
click at [722, 161] on div "next image" at bounding box center [737, 168] width 34 height 323
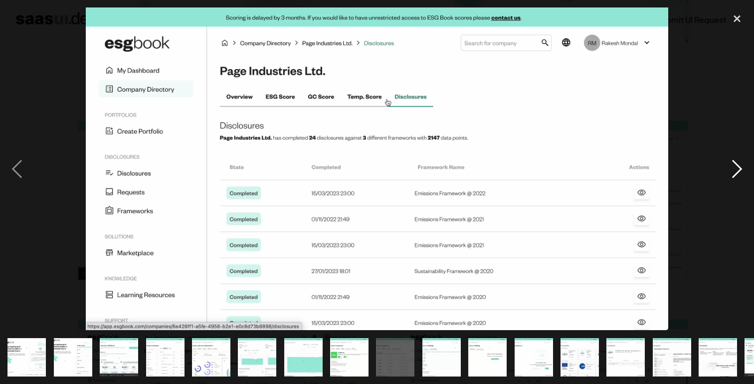
click at [722, 161] on div "next image" at bounding box center [737, 168] width 34 height 323
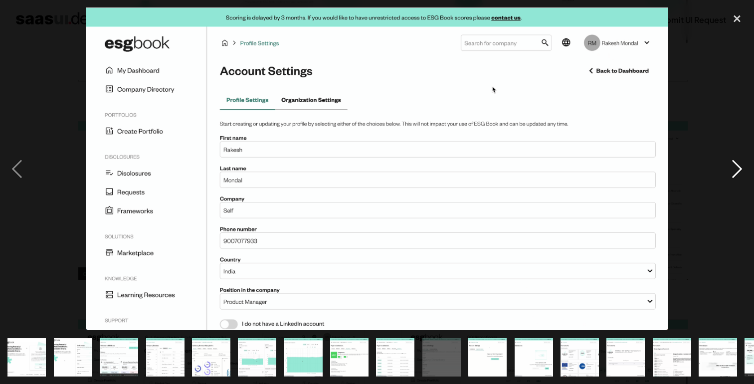
click at [721, 160] on div "next image" at bounding box center [737, 168] width 34 height 323
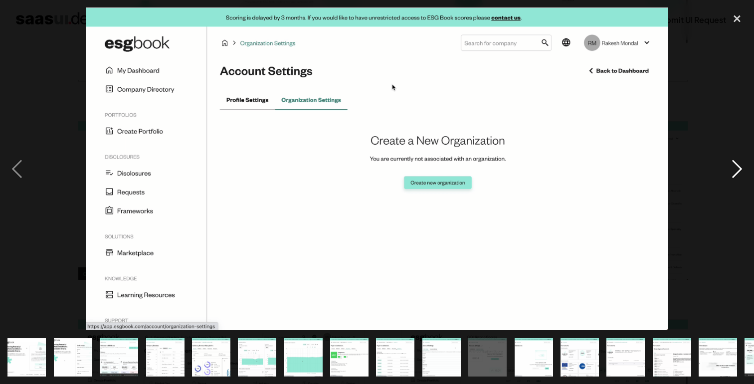
click at [721, 160] on div "next image" at bounding box center [737, 168] width 34 height 323
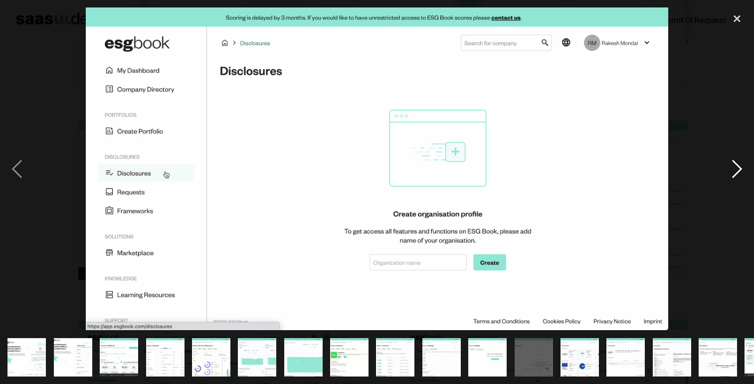
click at [721, 160] on div "next image" at bounding box center [737, 168] width 34 height 323
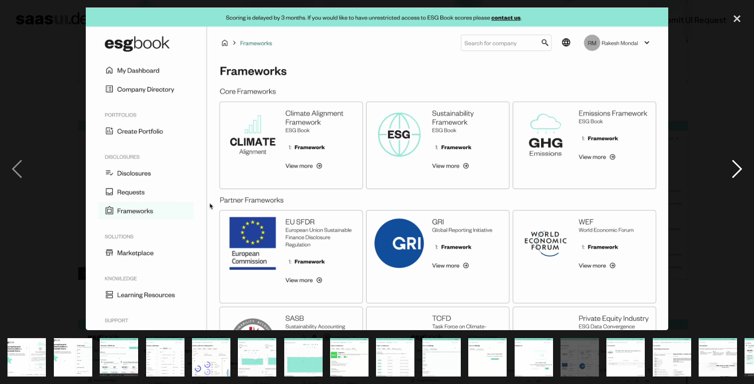
click at [721, 160] on div "next image" at bounding box center [737, 168] width 34 height 323
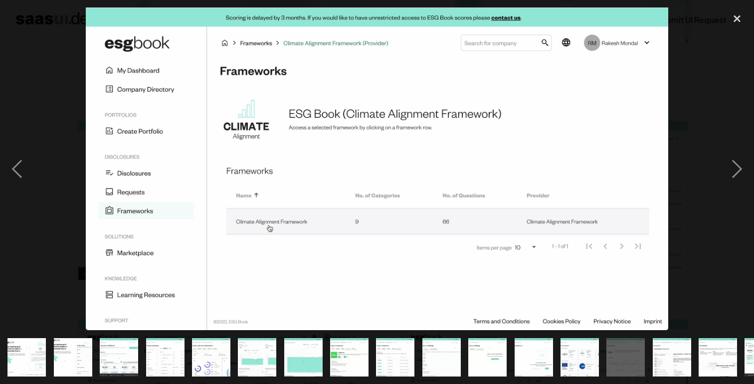
click at [694, 101] on div at bounding box center [377, 168] width 754 height 323
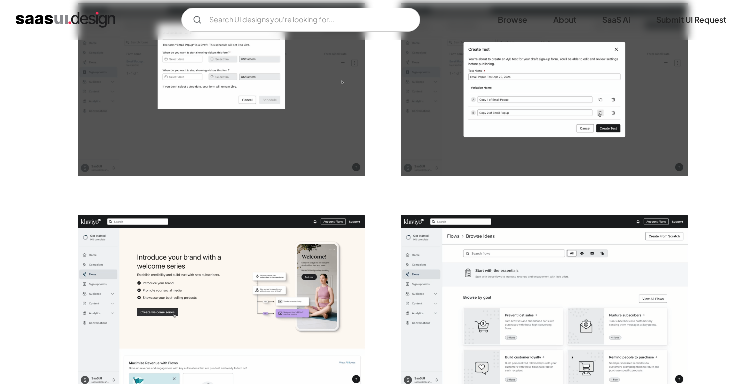
scroll to position [1417, 0]
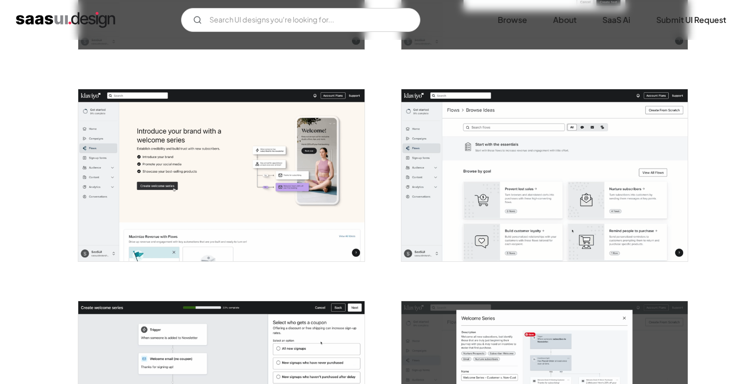
click at [460, 210] on img "open lightbox" at bounding box center [545, 175] width 286 height 172
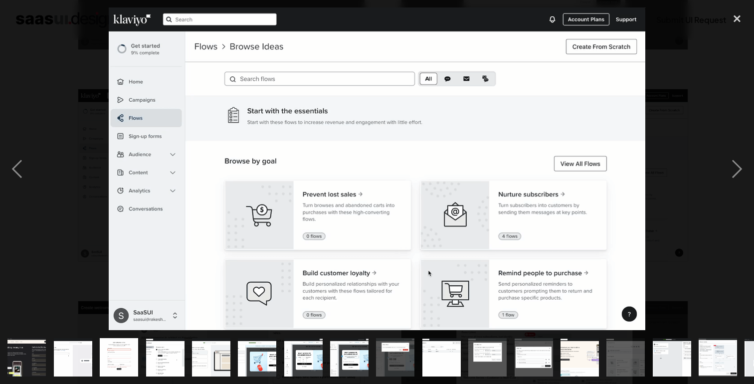
click at [655, 124] on div at bounding box center [377, 168] width 754 height 323
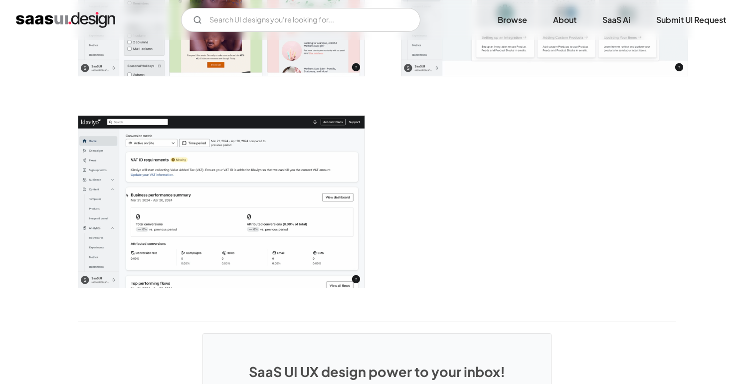
scroll to position [2696, 0]
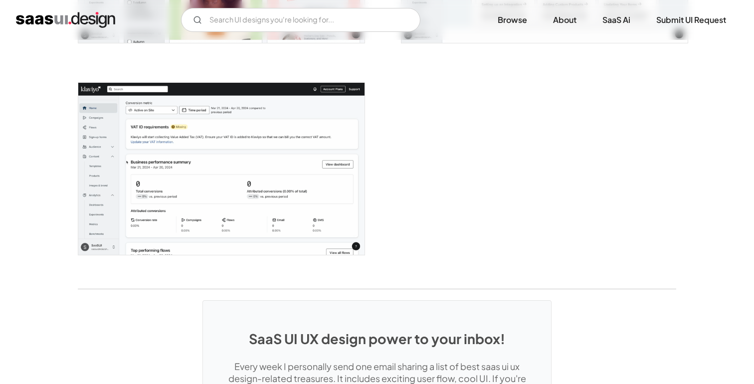
click at [139, 196] on img "open lightbox" at bounding box center [221, 169] width 286 height 172
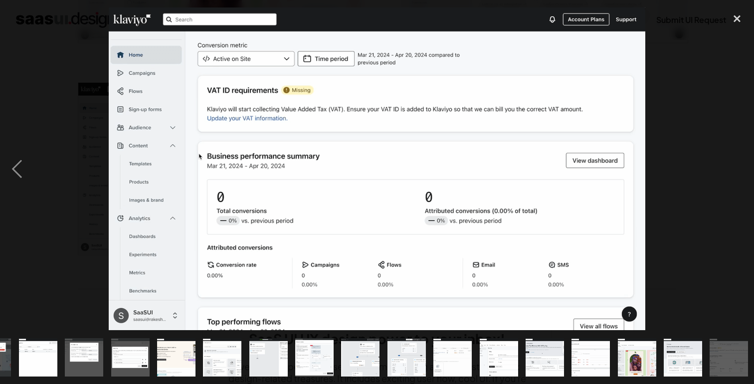
scroll to position [0, 406]
